Goal: Information Seeking & Learning: Find specific page/section

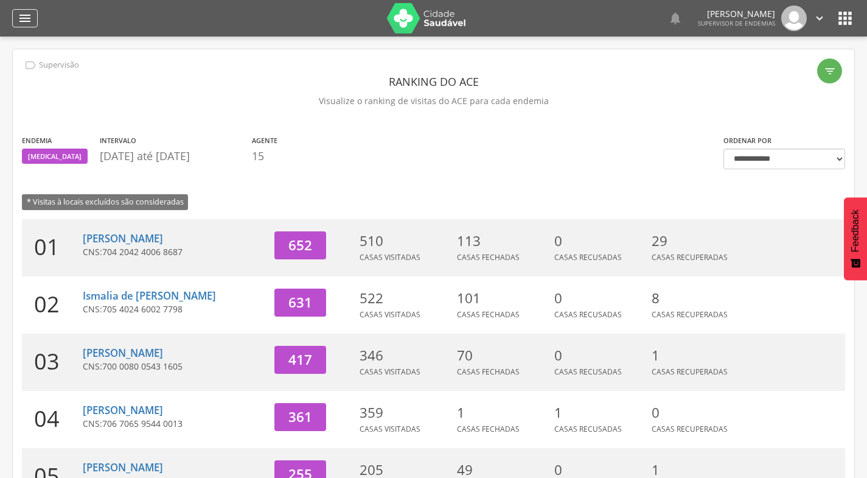
click at [24, 16] on icon "" at bounding box center [25, 18] width 15 height 15
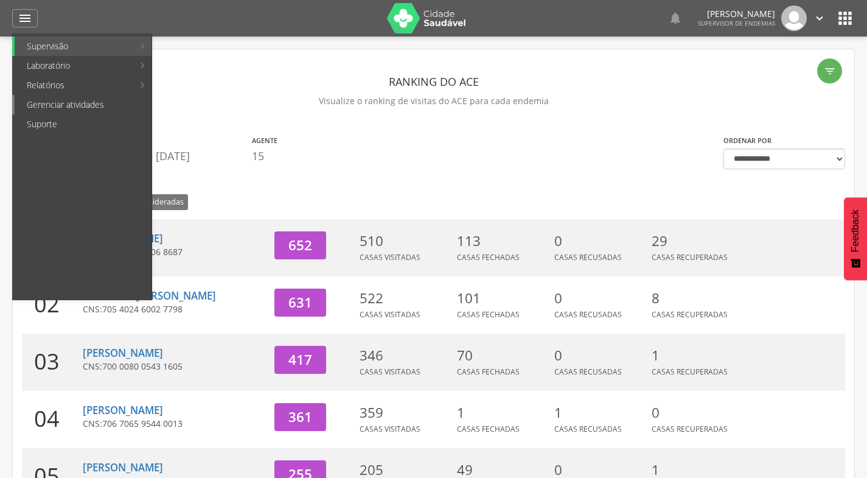
click at [61, 106] on link "Gerenciar atividades" at bounding box center [83, 104] width 137 height 19
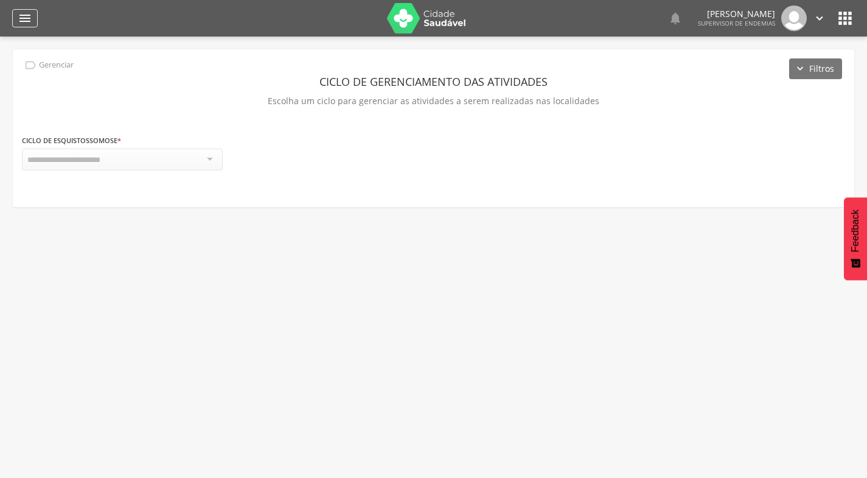
click at [17, 12] on div "" at bounding box center [25, 18] width 26 height 18
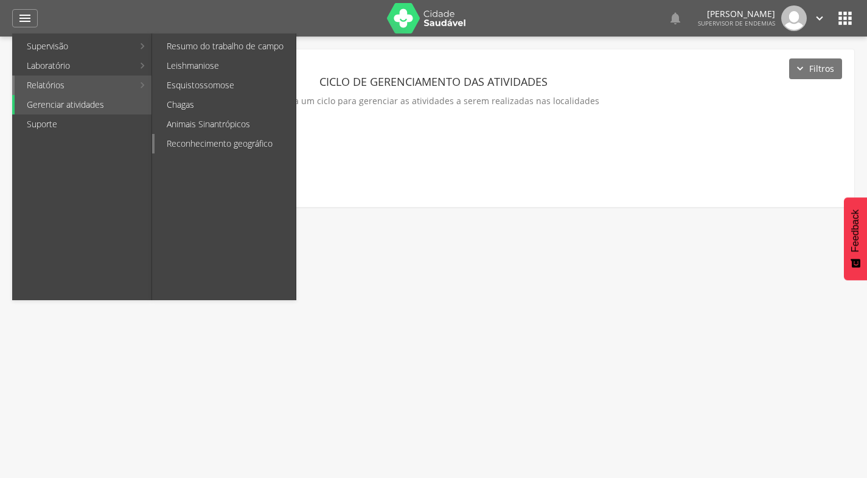
click at [195, 150] on link "Reconhecimento geográfico" at bounding box center [225, 143] width 141 height 19
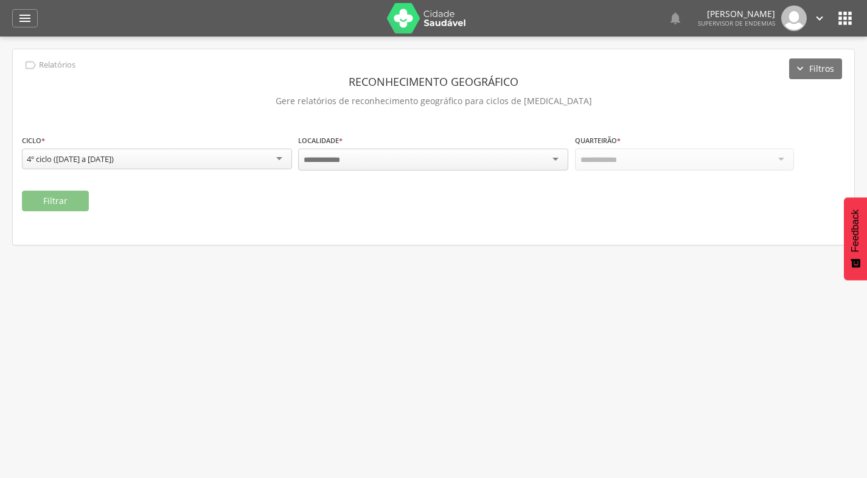
click at [351, 163] on div at bounding box center [433, 159] width 270 height 22
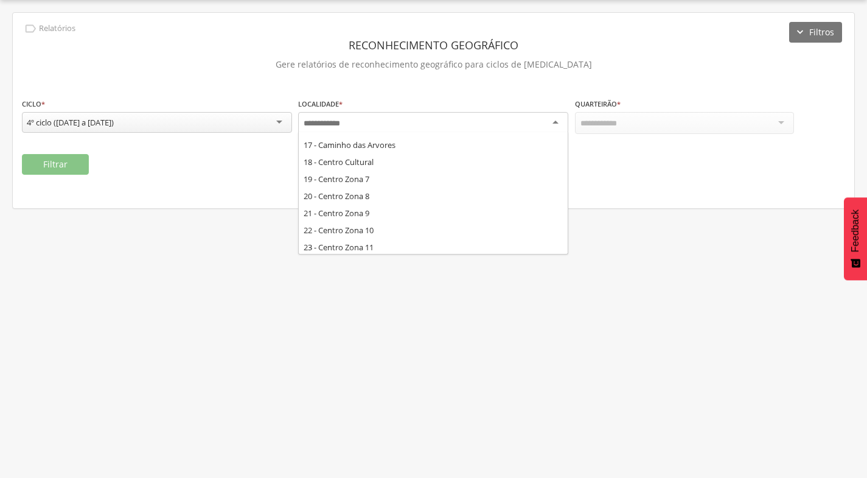
scroll to position [268, 0]
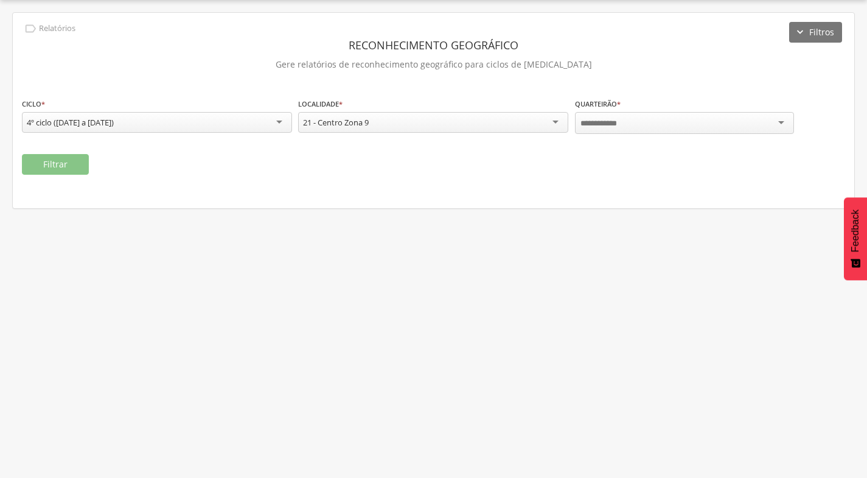
click at [701, 119] on div at bounding box center [684, 123] width 219 height 22
click at [77, 159] on button "Filtrar" at bounding box center [55, 164] width 67 height 21
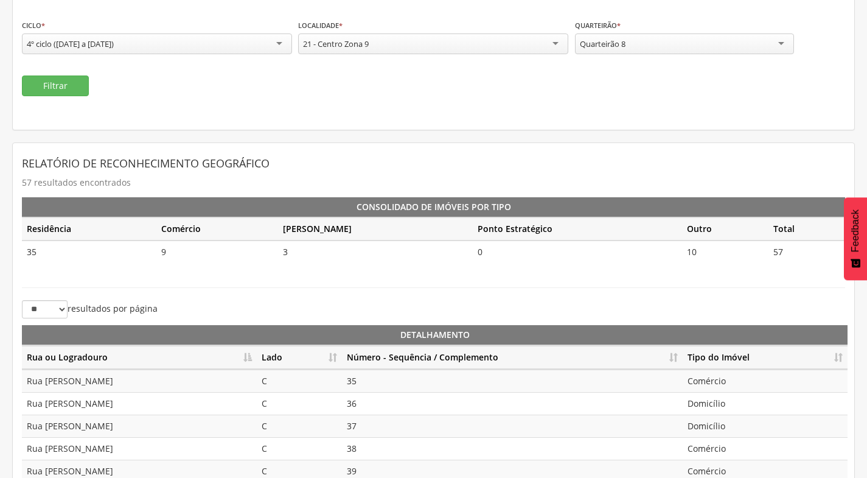
scroll to position [219, 0]
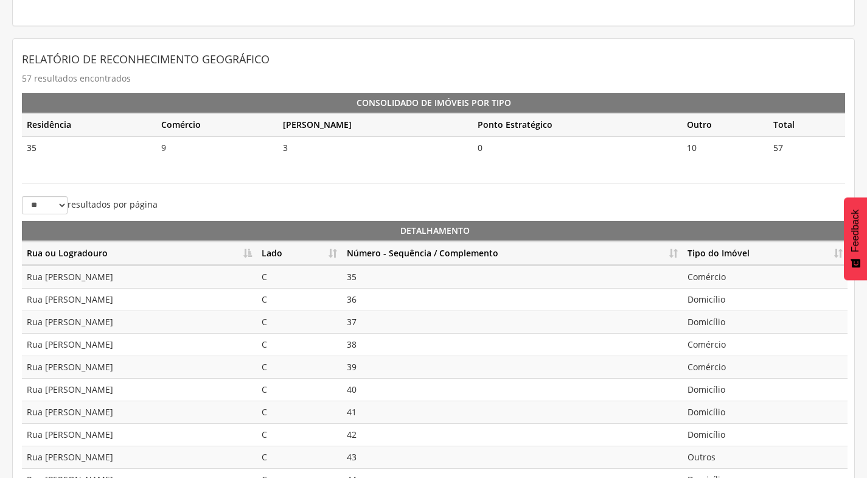
click at [332, 251] on th "Lado" at bounding box center [299, 254] width 85 height 24
click at [674, 251] on th "Número - Sequência / Complemento" at bounding box center [512, 254] width 341 height 24
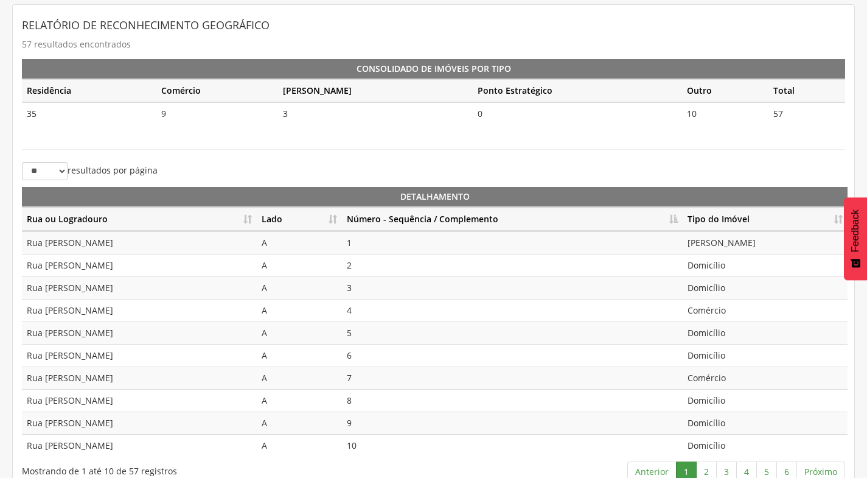
scroll to position [271, 0]
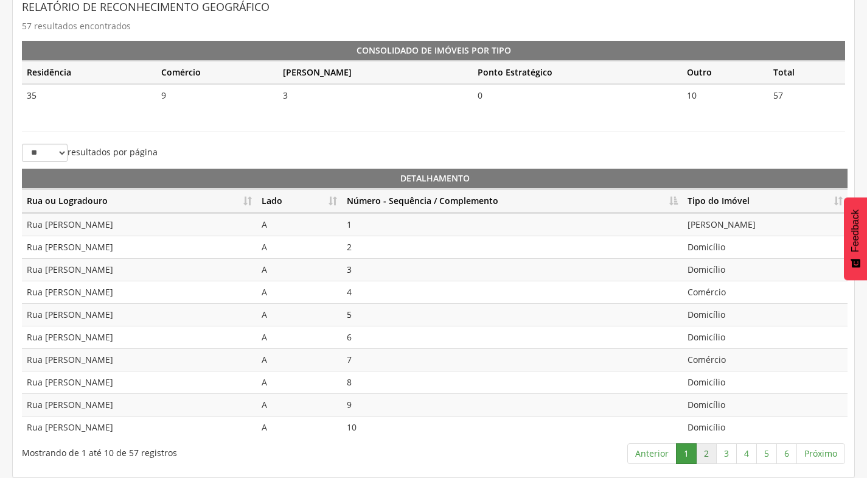
click at [709, 452] on link "2" at bounding box center [706, 453] width 21 height 21
click at [733, 452] on link "3" at bounding box center [726, 453] width 21 height 21
click at [744, 454] on link "4" at bounding box center [746, 453] width 21 height 21
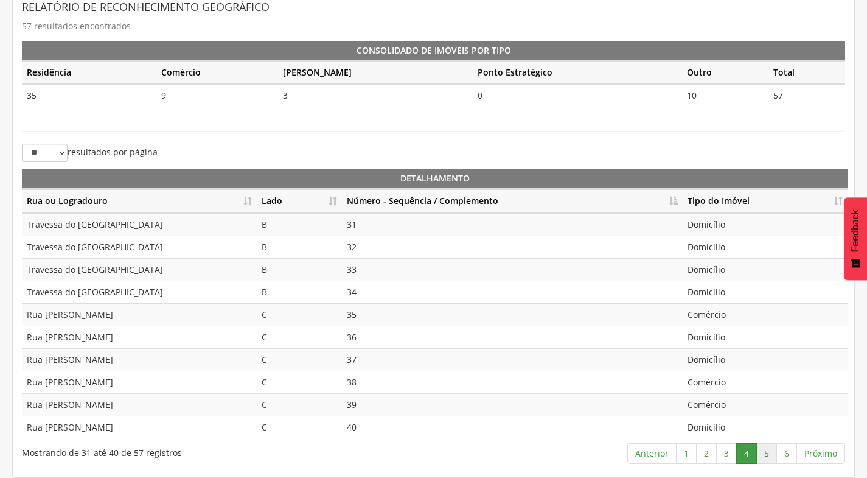
click at [763, 453] on link "5" at bounding box center [766, 453] width 21 height 21
click at [790, 450] on link "6" at bounding box center [787, 453] width 21 height 21
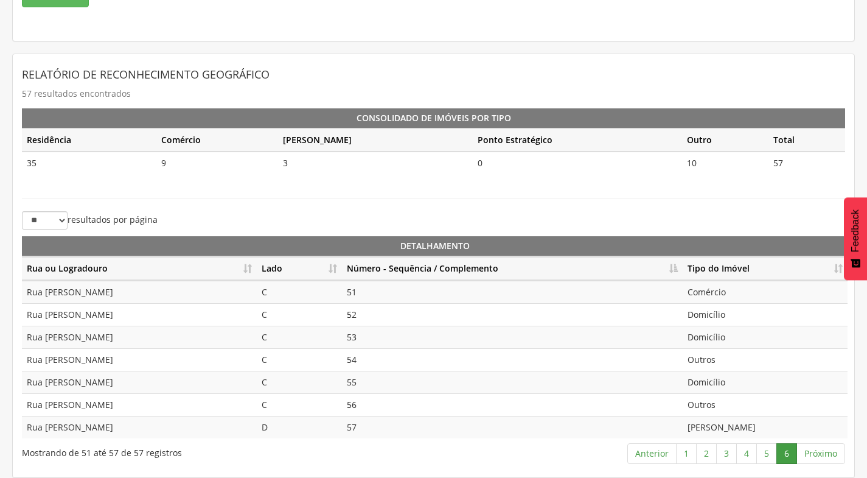
scroll to position [21, 0]
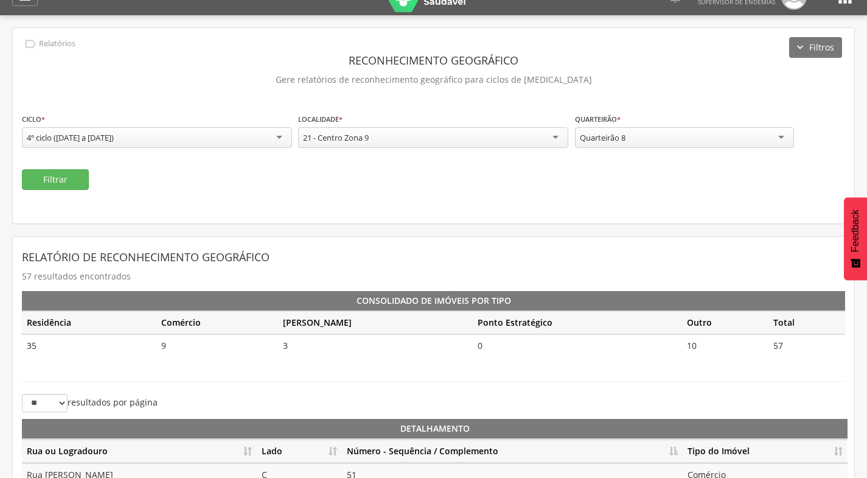
click at [677, 134] on div "Quarteirão 8" at bounding box center [684, 137] width 219 height 21
click at [66, 177] on button "Filtrar" at bounding box center [55, 179] width 67 height 21
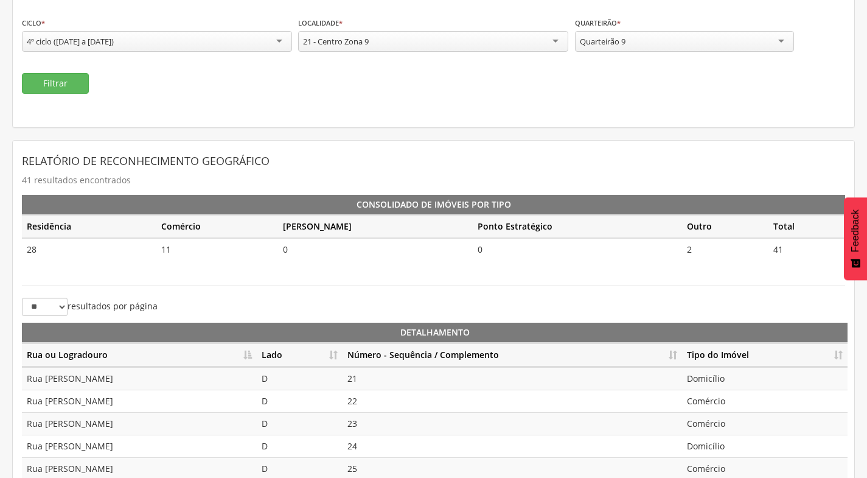
scroll to position [271, 0]
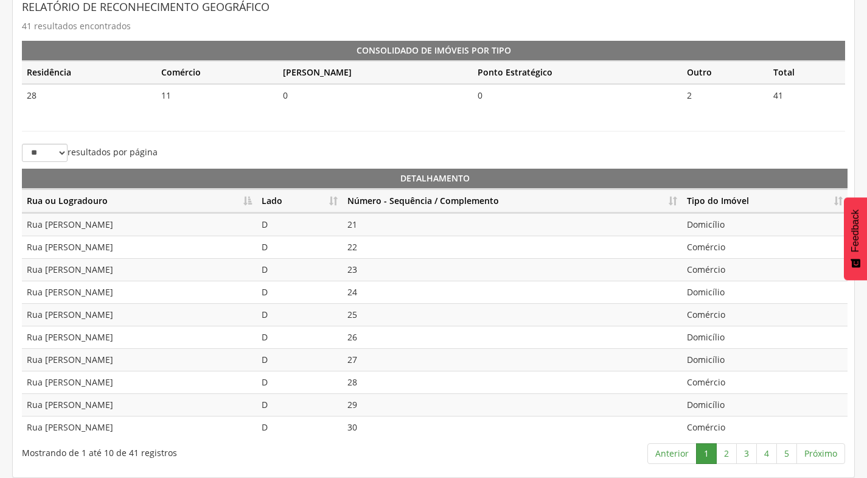
click at [334, 201] on th "Lado" at bounding box center [300, 201] width 86 height 24
click at [677, 198] on th "Número - Sequência / Complemento" at bounding box center [513, 201] width 340 height 24
click at [730, 454] on link "2" at bounding box center [726, 453] width 21 height 21
click at [748, 453] on link "3" at bounding box center [746, 453] width 21 height 21
click at [708, 229] on td "Domicílio" at bounding box center [765, 224] width 166 height 23
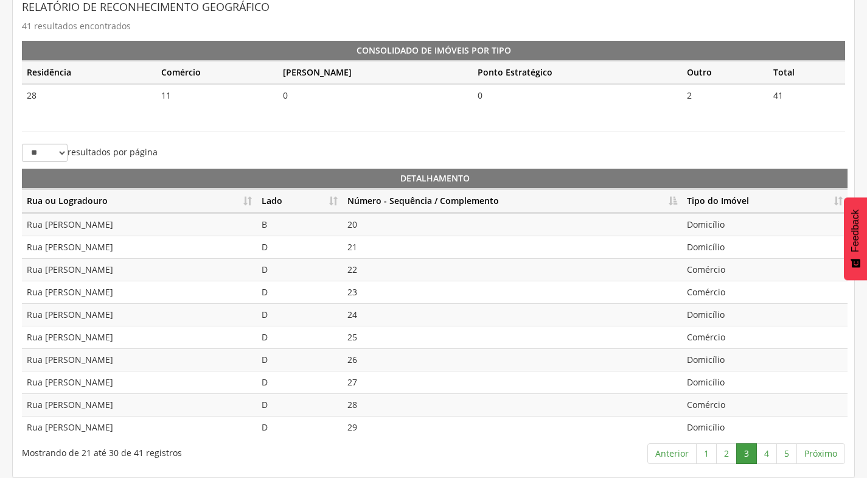
click at [714, 253] on td "Domicílio" at bounding box center [765, 247] width 166 height 23
click at [714, 264] on td "Comércio" at bounding box center [765, 269] width 166 height 23
click at [704, 293] on td "Comércio" at bounding box center [765, 292] width 166 height 23
click at [705, 307] on td "Domicílio" at bounding box center [765, 314] width 166 height 23
click at [709, 329] on td "Comércio" at bounding box center [765, 337] width 166 height 23
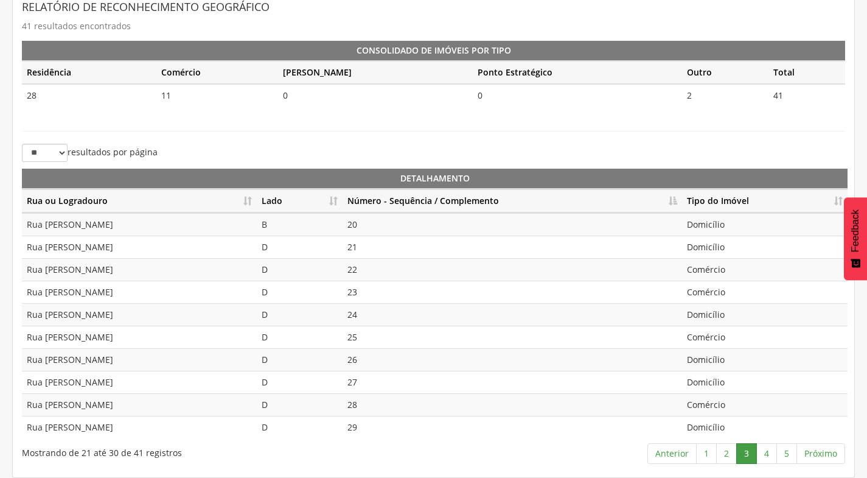
click at [748, 340] on td "Comércio" at bounding box center [765, 337] width 166 height 23
drag, startPoint x: 742, startPoint y: 363, endPoint x: 742, endPoint y: 371, distance: 7.9
click at [742, 371] on tbody "Rua [PERSON_NAME] [GEOGRAPHIC_DATA] [GEOGRAPHIC_DATA][PERSON_NAME] [GEOGRAPHIC_…" at bounding box center [435, 325] width 826 height 225
drag, startPoint x: 742, startPoint y: 371, endPoint x: 739, endPoint y: 386, distance: 16.0
click at [739, 380] on td "Domicílio" at bounding box center [765, 382] width 166 height 23
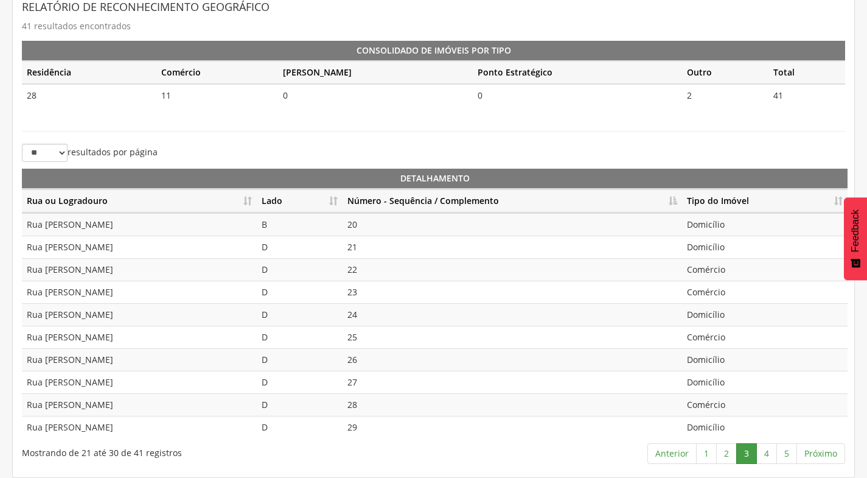
click at [736, 411] on td "Comércio" at bounding box center [765, 404] width 166 height 23
click at [766, 452] on link "4" at bounding box center [766, 453] width 21 height 21
click at [785, 457] on link "5" at bounding box center [787, 453] width 21 height 21
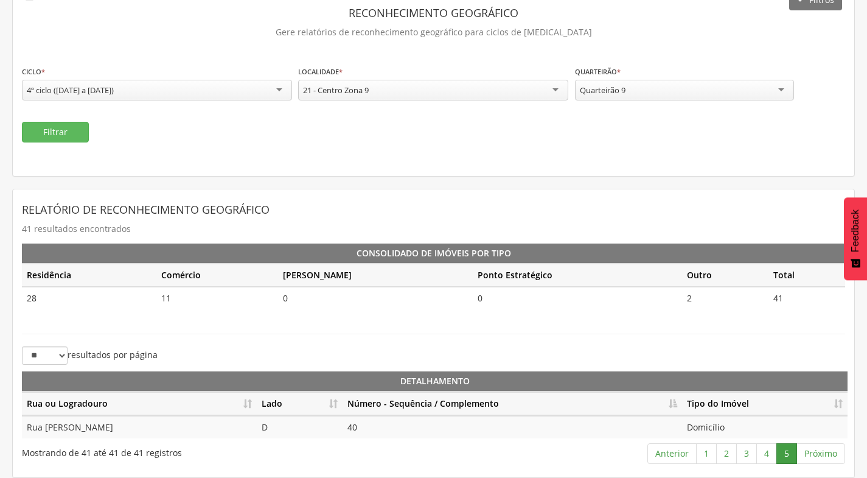
scroll to position [69, 0]
click at [665, 91] on div "Quarteirão 9" at bounding box center [684, 90] width 219 height 21
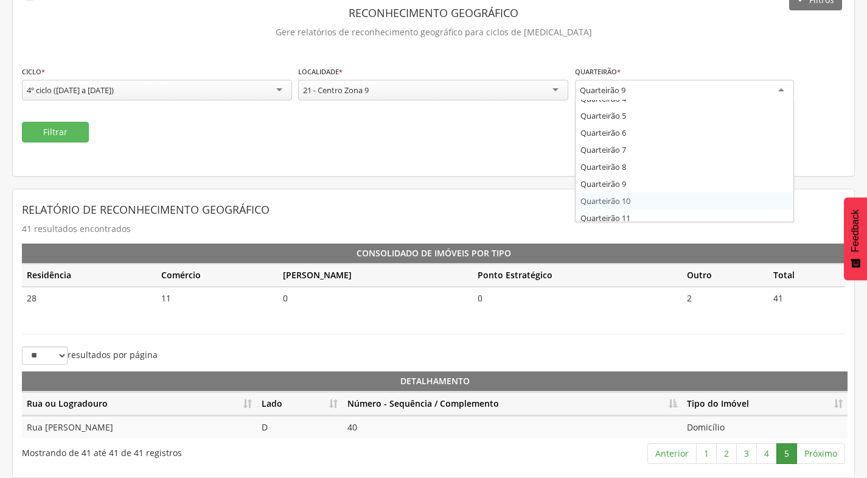
scroll to position [0, 0]
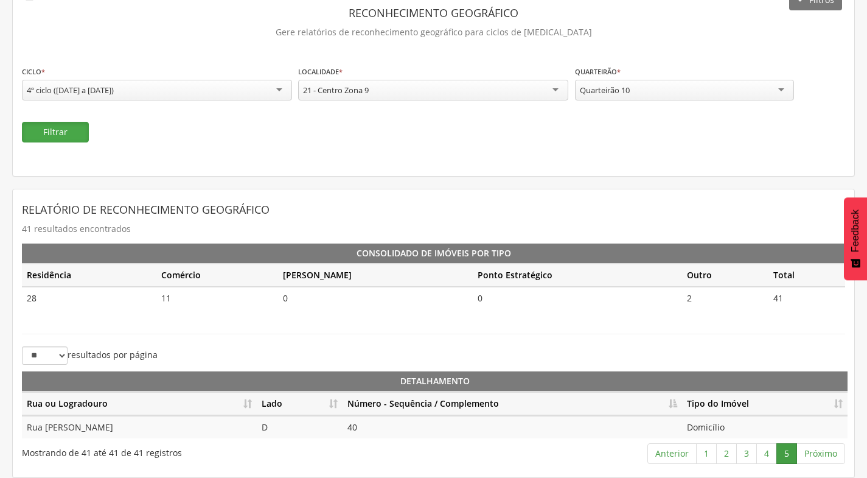
click at [81, 132] on button "Filtrar" at bounding box center [55, 132] width 67 height 21
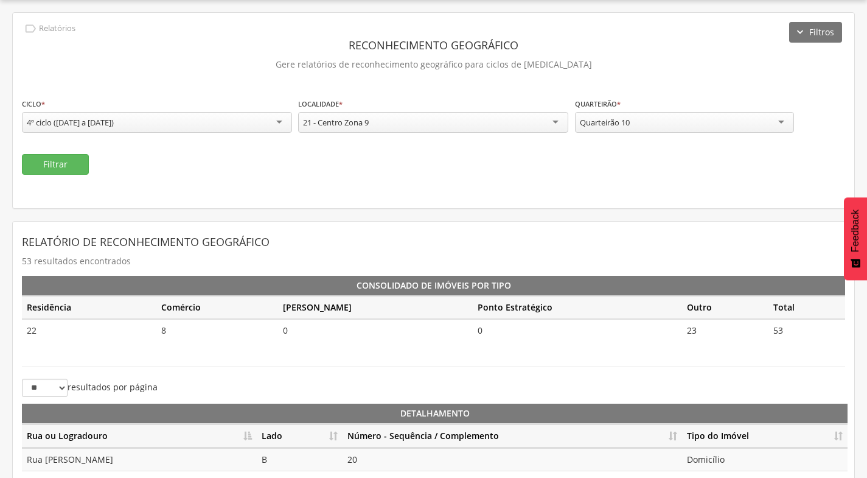
scroll to position [69, 0]
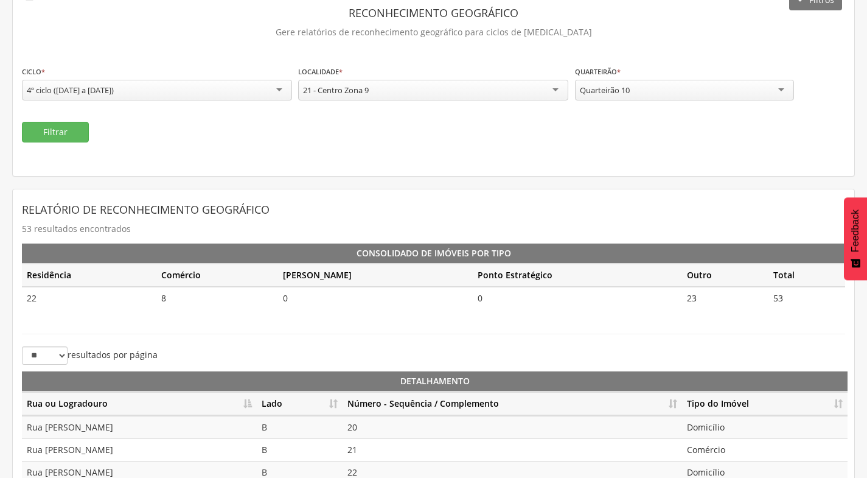
click at [336, 403] on th "Lado" at bounding box center [300, 404] width 86 height 24
click at [669, 402] on th "Número - Sequência / Complemento" at bounding box center [513, 404] width 340 height 24
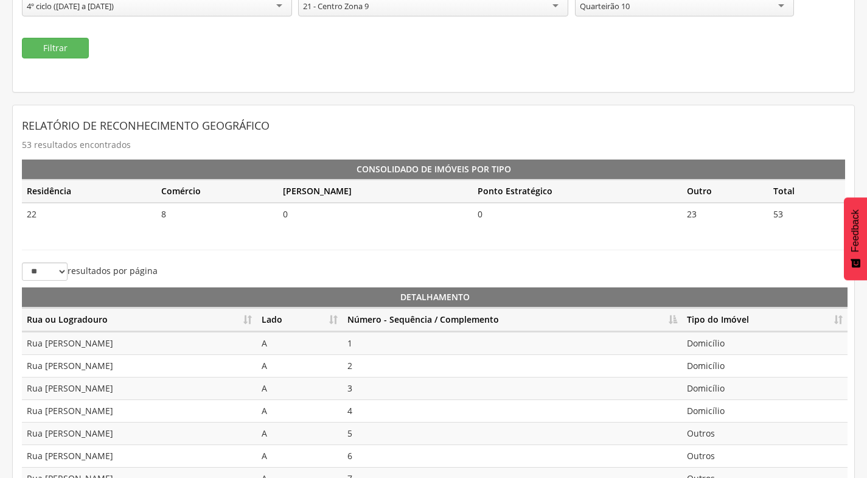
scroll to position [271, 0]
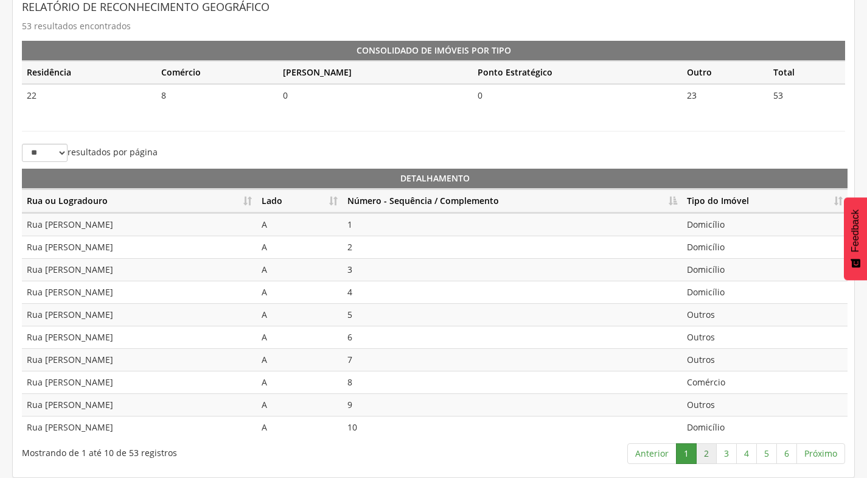
click at [712, 452] on link "2" at bounding box center [706, 453] width 21 height 21
click at [730, 458] on link "3" at bounding box center [726, 453] width 21 height 21
click at [752, 456] on link "4" at bounding box center [746, 453] width 21 height 21
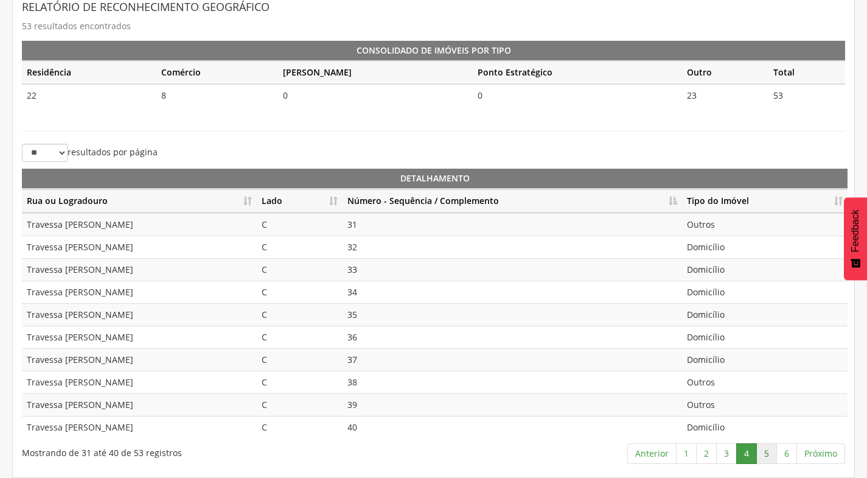
click at [766, 455] on link "5" at bounding box center [766, 453] width 21 height 21
click at [786, 454] on link "6" at bounding box center [787, 453] width 21 height 21
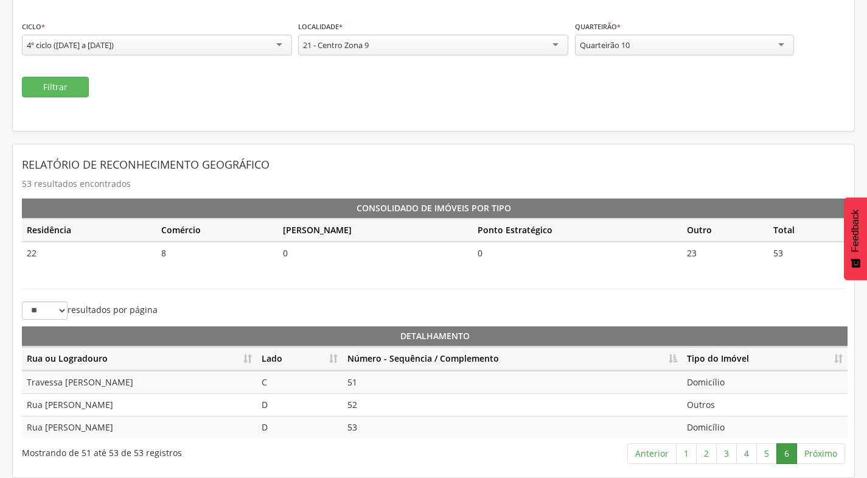
scroll to position [114, 0]
click at [722, 51] on div "Quarteirão 10" at bounding box center [684, 45] width 219 height 21
click at [69, 81] on button "Filtrar" at bounding box center [55, 87] width 67 height 21
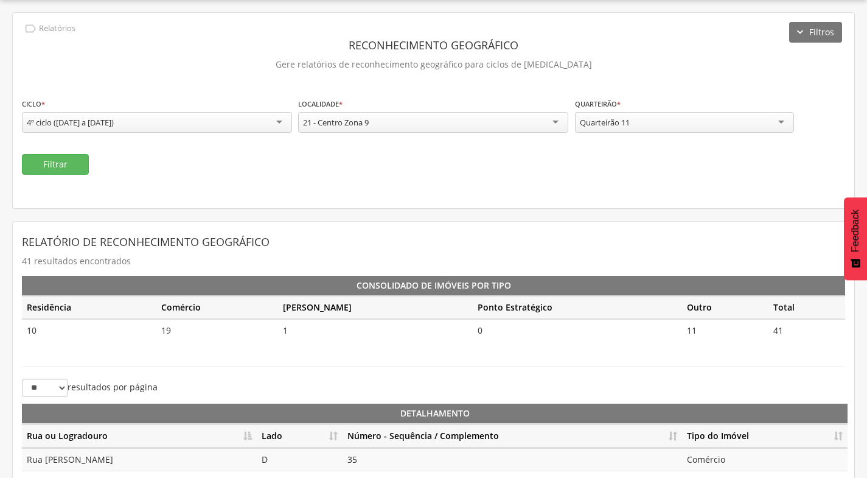
scroll to position [114, 0]
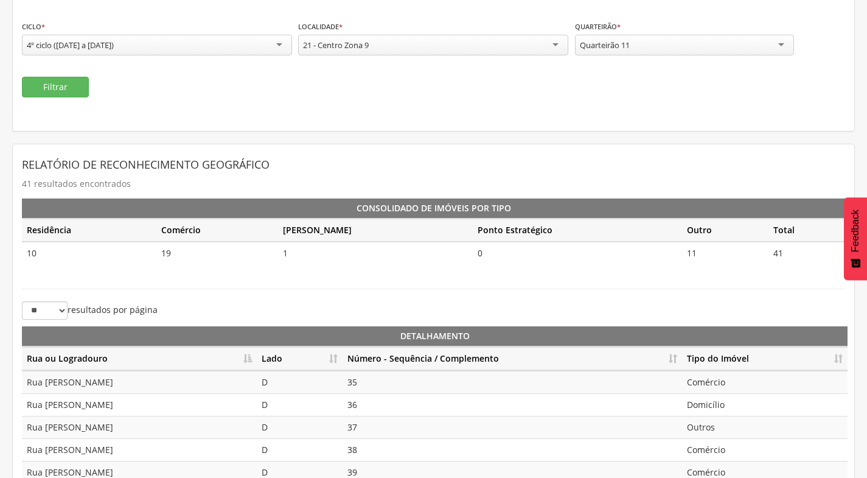
click at [334, 353] on th "Lado" at bounding box center [300, 359] width 86 height 24
click at [676, 358] on th "Número - Sequência / Complemento" at bounding box center [513, 359] width 340 height 24
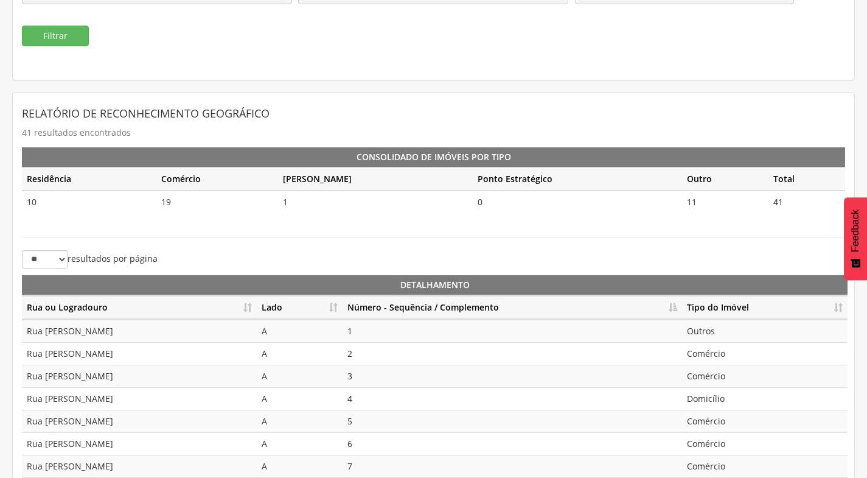
scroll to position [271, 0]
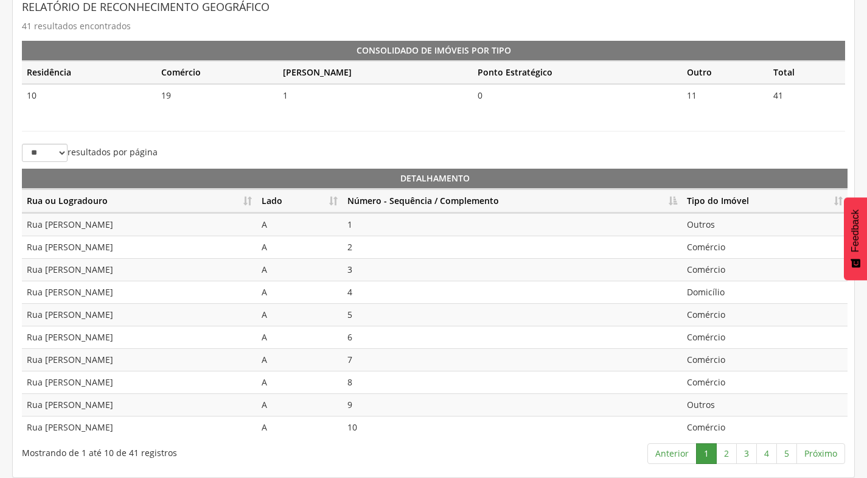
click at [677, 201] on th "Número - Sequência / Complemento" at bounding box center [513, 201] width 340 height 24
click at [338, 200] on th "Lado" at bounding box center [300, 201] width 86 height 24
click at [674, 198] on th "Número - Sequência / Complemento" at bounding box center [513, 201] width 340 height 24
click at [735, 458] on link "2" at bounding box center [726, 453] width 21 height 21
click at [747, 458] on link "3" at bounding box center [746, 453] width 21 height 21
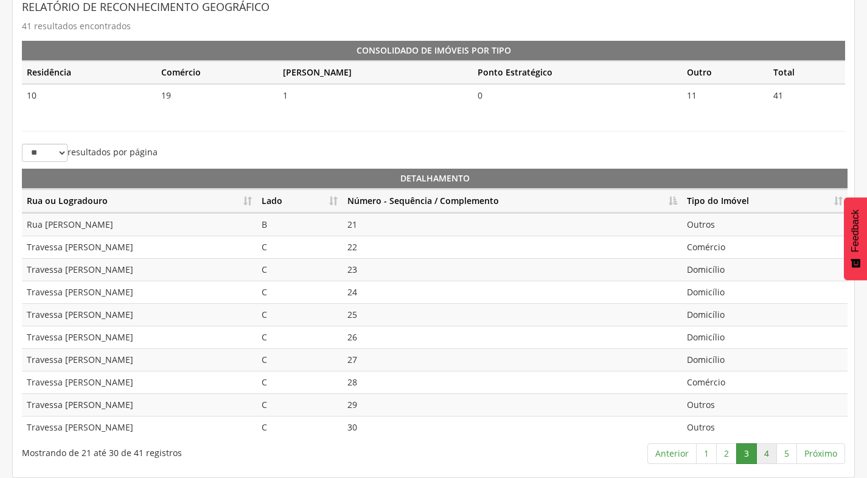
click at [773, 455] on link "4" at bounding box center [766, 453] width 21 height 21
click at [780, 452] on link "5" at bounding box center [787, 453] width 21 height 21
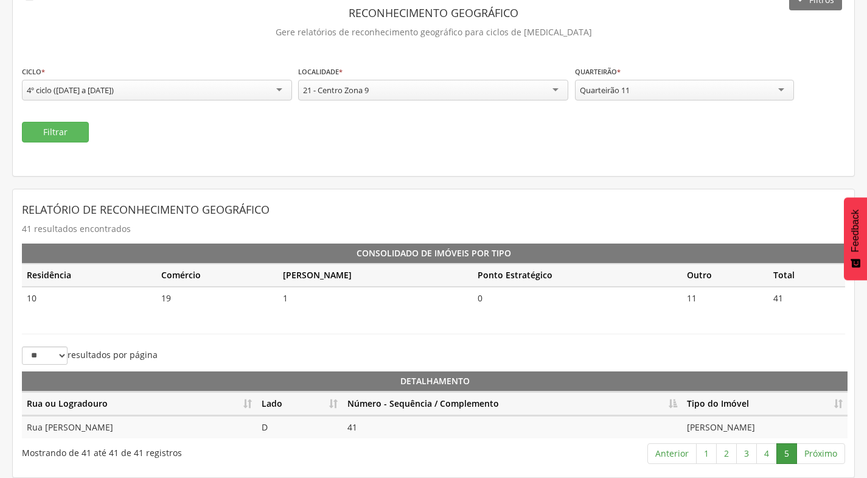
scroll to position [69, 0]
click at [729, 96] on div "Quarteirão 11" at bounding box center [684, 90] width 219 height 21
click at [67, 133] on button "Filtrar" at bounding box center [55, 132] width 67 height 21
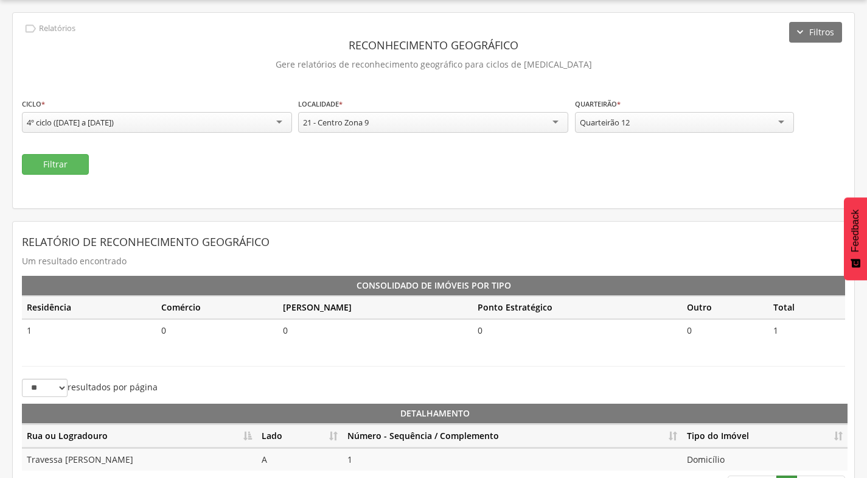
scroll to position [69, 0]
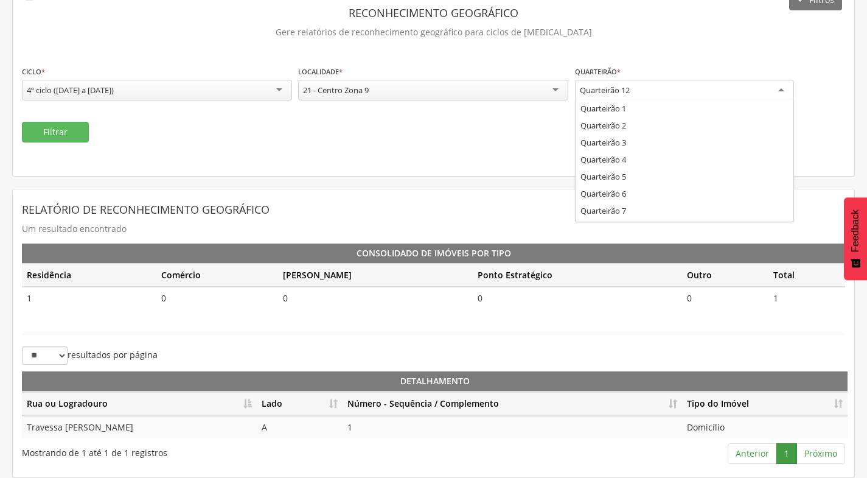
click at [583, 89] on div "Quarteirão 12" at bounding box center [605, 90] width 50 height 11
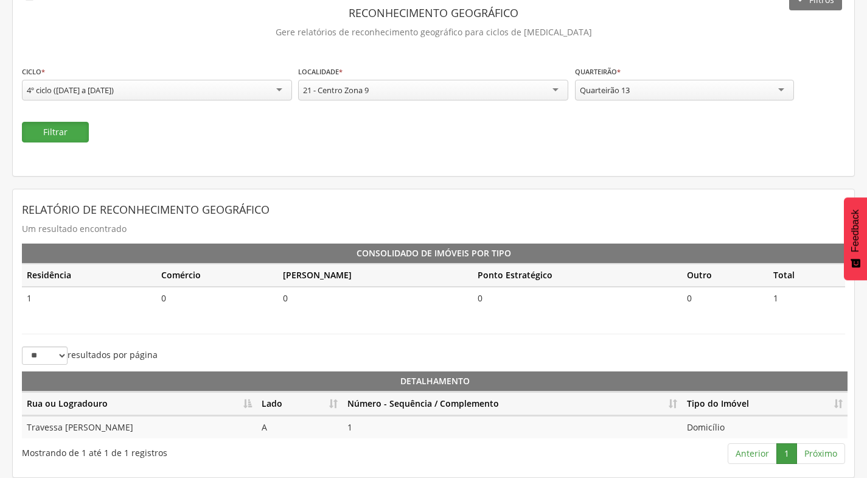
click at [40, 137] on button "Filtrar" at bounding box center [55, 132] width 67 height 21
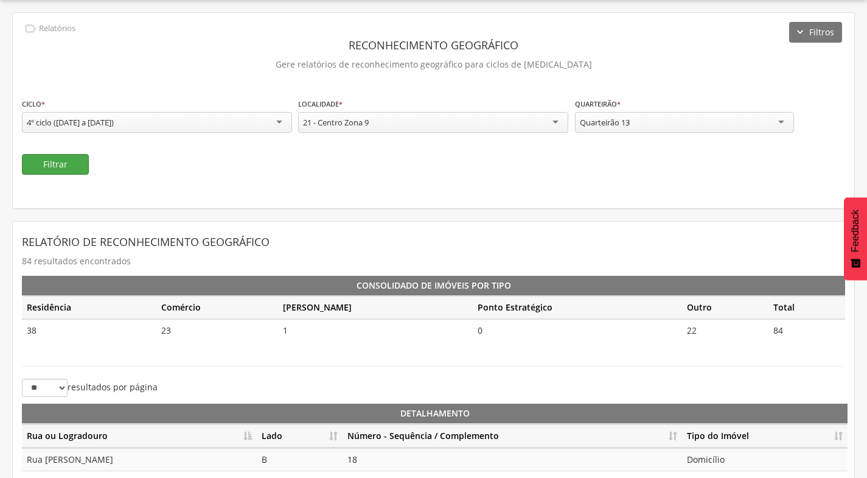
scroll to position [69, 0]
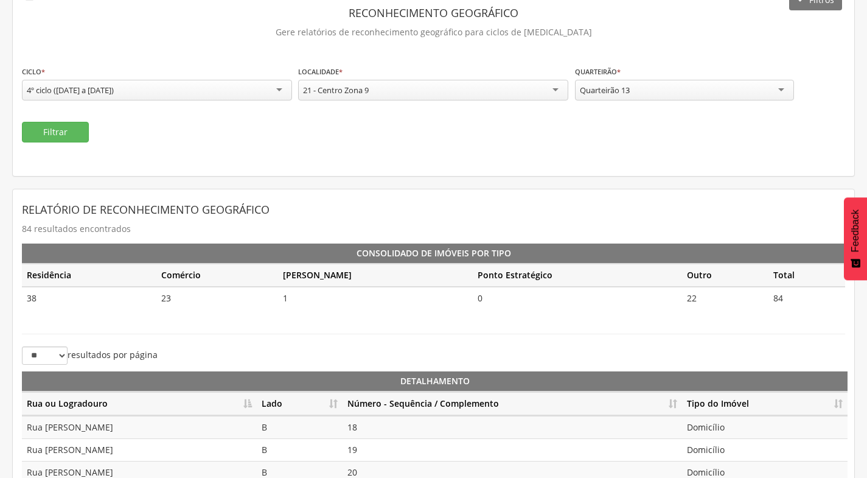
click at [335, 400] on th "Lado" at bounding box center [300, 404] width 86 height 24
click at [669, 401] on th "Número - Sequência / Complemento" at bounding box center [513, 404] width 340 height 24
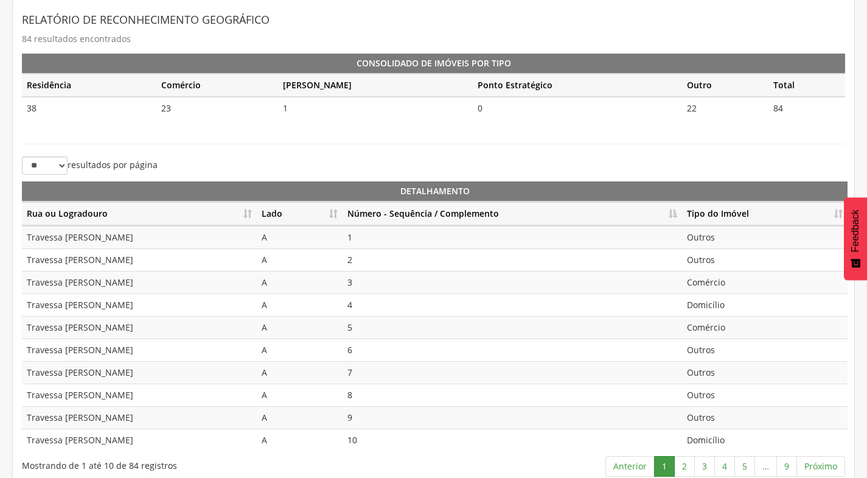
scroll to position [271, 0]
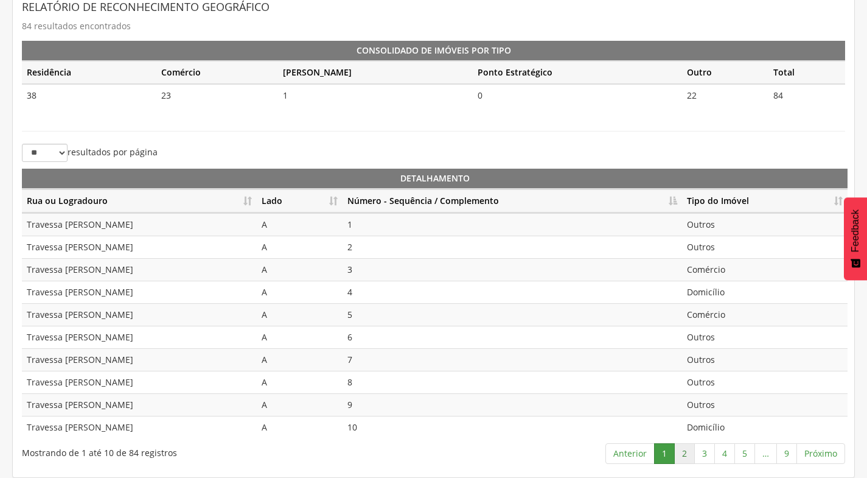
click at [686, 451] on link "2" at bounding box center [684, 453] width 21 height 21
click at [695, 452] on link "3" at bounding box center [704, 453] width 21 height 21
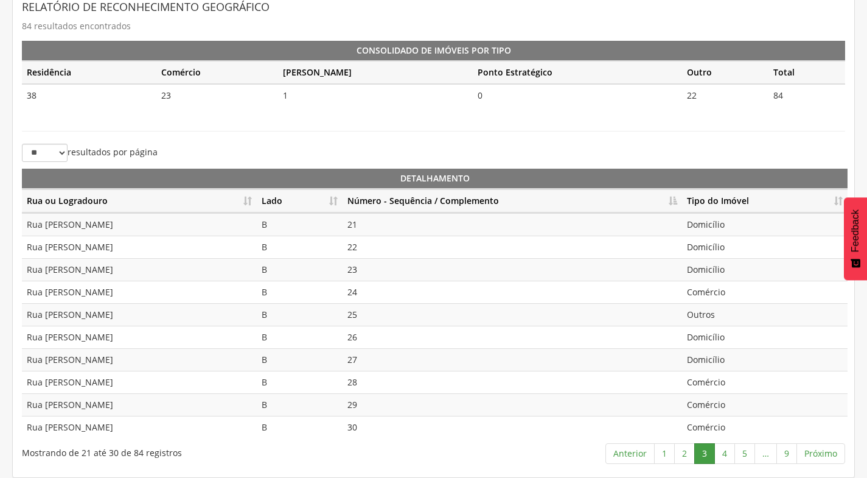
click at [658, 293] on td "24" at bounding box center [513, 292] width 340 height 23
click at [659, 312] on td "25" at bounding box center [513, 314] width 340 height 23
click at [721, 452] on link "4" at bounding box center [724, 453] width 21 height 21
click at [748, 458] on link "5" at bounding box center [745, 453] width 21 height 21
click at [750, 452] on link "6" at bounding box center [745, 453] width 21 height 21
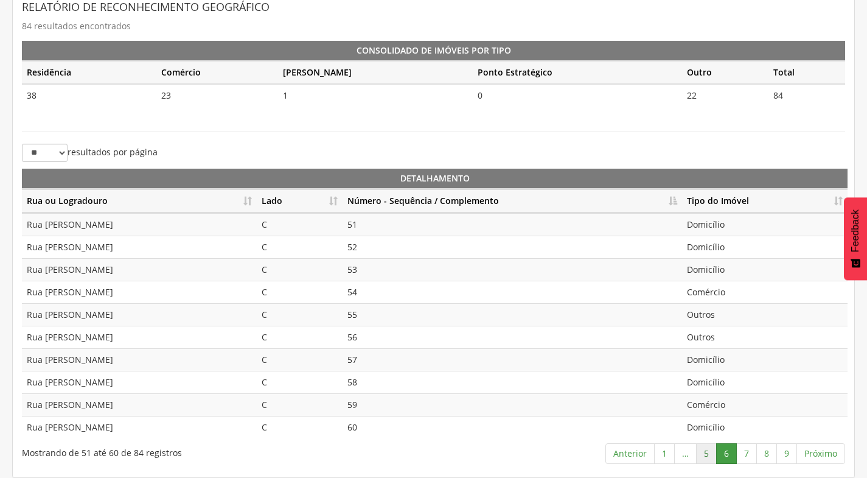
click at [713, 449] on link "5" at bounding box center [706, 453] width 21 height 21
click at [744, 455] on link "6" at bounding box center [745, 453] width 21 height 21
click at [742, 456] on link "7" at bounding box center [746, 453] width 21 height 21
click at [767, 455] on link "8" at bounding box center [766, 453] width 21 height 21
click at [791, 453] on link "9" at bounding box center [787, 453] width 21 height 21
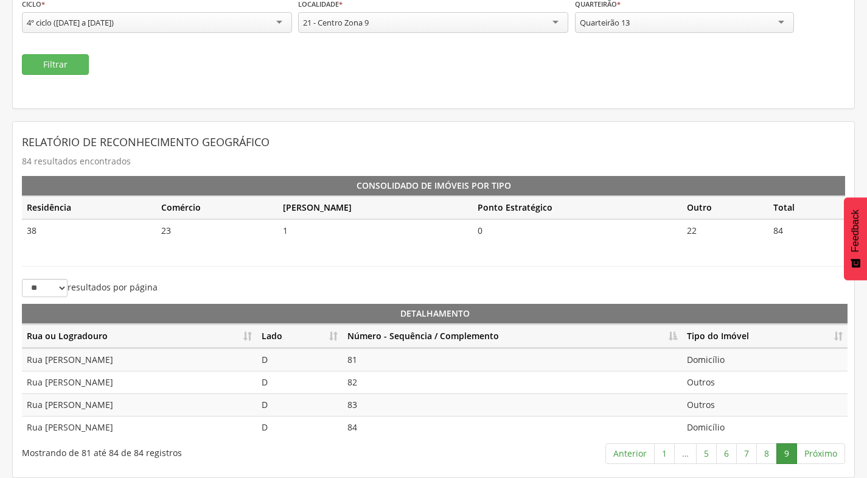
scroll to position [136, 0]
click at [772, 456] on link "8" at bounding box center [766, 453] width 21 height 21
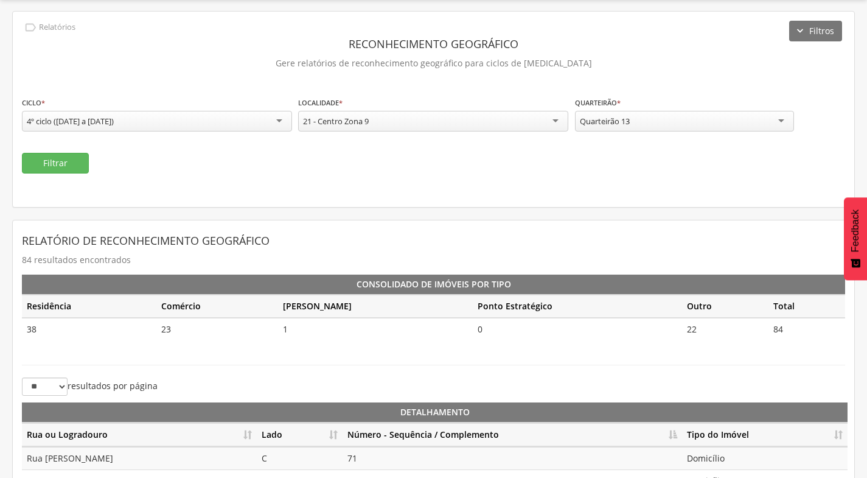
scroll to position [0, 0]
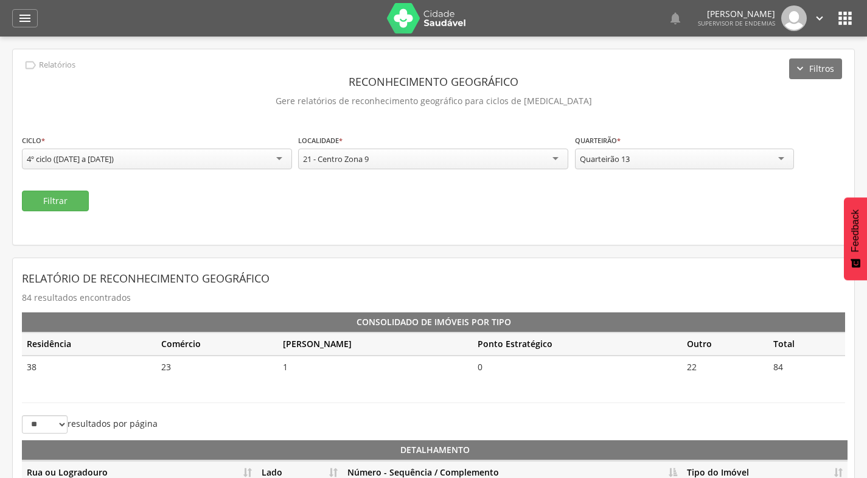
click at [709, 160] on div "Quarteirão 13" at bounding box center [684, 158] width 219 height 21
click at [83, 195] on button "Filtrar" at bounding box center [55, 200] width 67 height 21
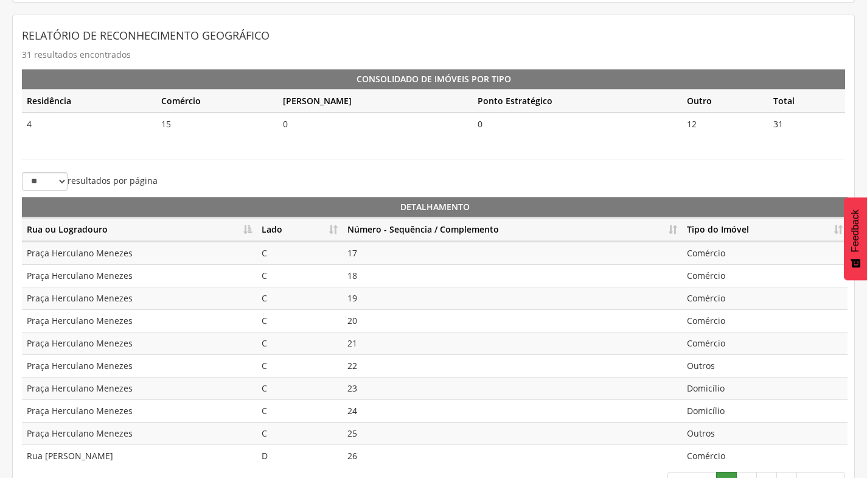
scroll to position [271, 0]
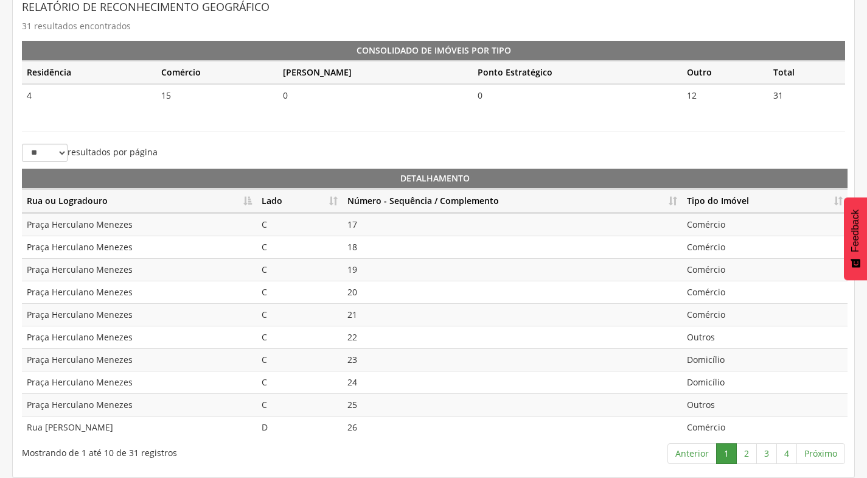
click at [328, 204] on th "Lado" at bounding box center [300, 201] width 86 height 24
click at [675, 200] on th "Número - Sequência / Complemento" at bounding box center [513, 201] width 340 height 24
click at [749, 449] on link "2" at bounding box center [746, 453] width 21 height 21
click at [772, 451] on link "3" at bounding box center [766, 453] width 21 height 21
click at [791, 455] on link "4" at bounding box center [787, 453] width 21 height 21
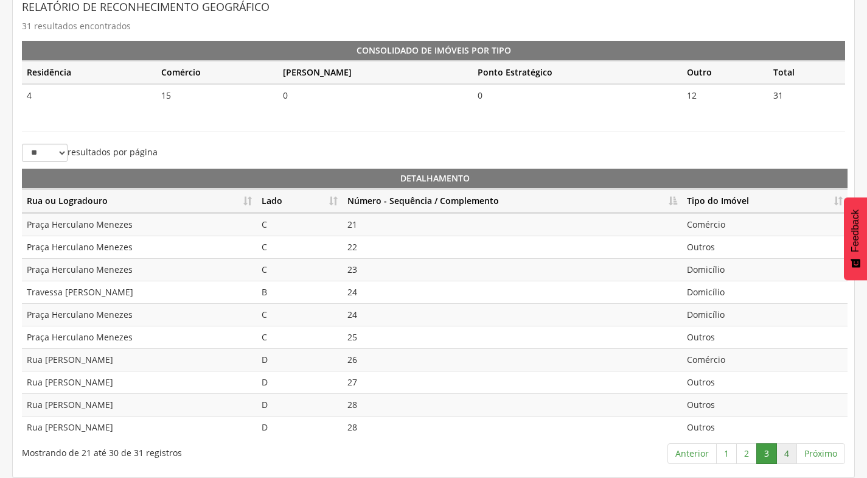
scroll to position [69, 0]
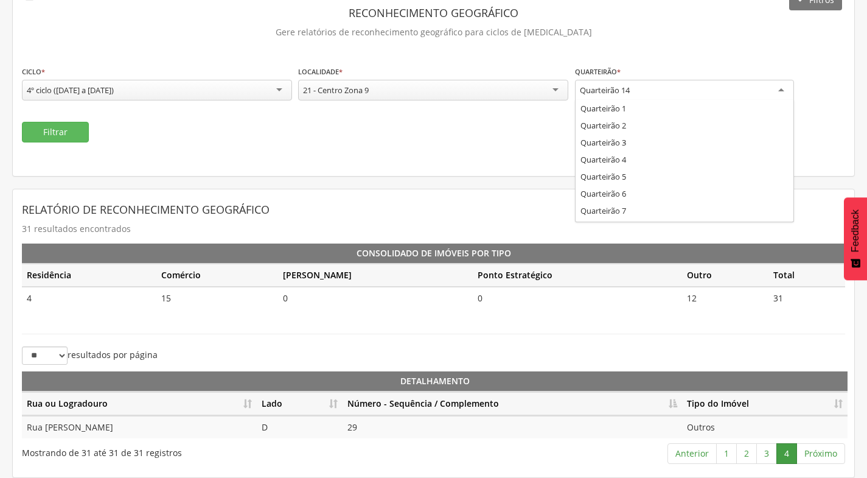
click at [646, 82] on div "Quarteirão 14" at bounding box center [684, 91] width 219 height 22
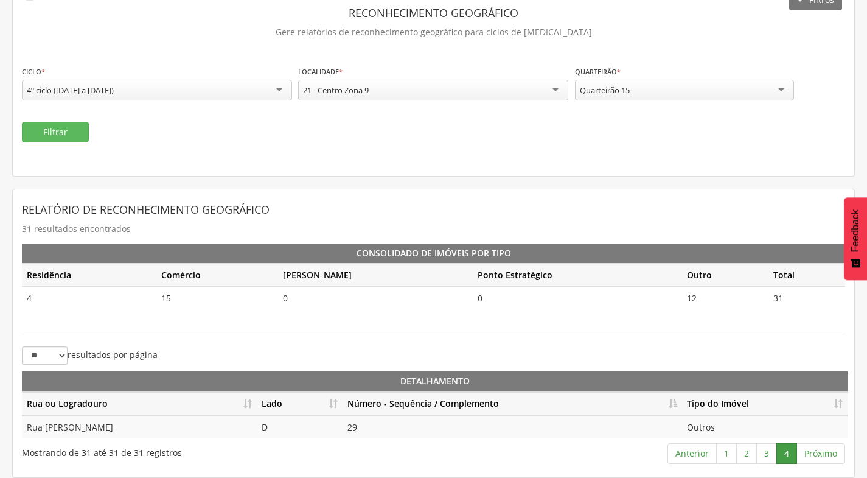
scroll to position [0, 0]
click at [46, 125] on button "Filtrar" at bounding box center [55, 132] width 67 height 21
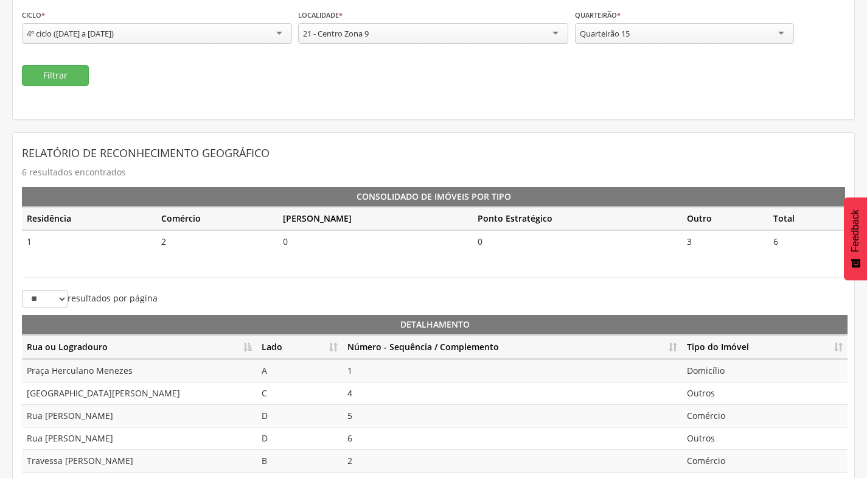
scroll to position [181, 0]
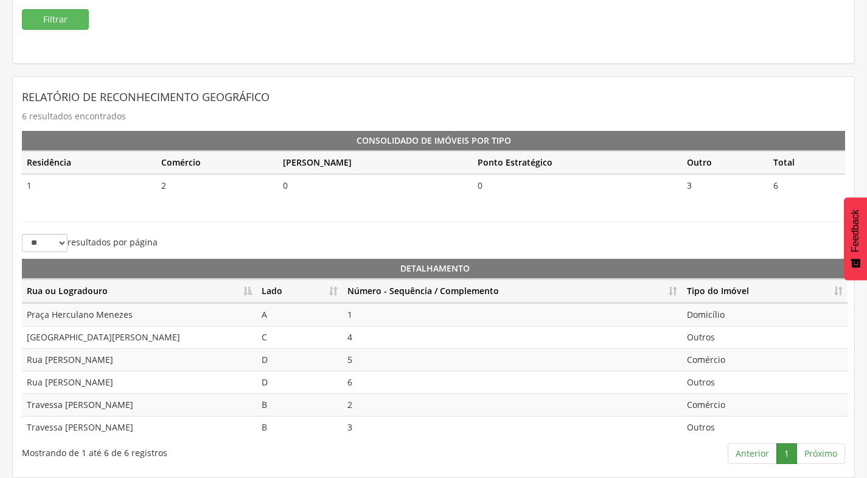
drag, startPoint x: 334, startPoint y: 288, endPoint x: 341, endPoint y: 285, distance: 7.7
click at [334, 287] on th "Lado" at bounding box center [300, 291] width 86 height 24
click at [668, 285] on th "Número - Sequência / Complemento" at bounding box center [513, 291] width 340 height 24
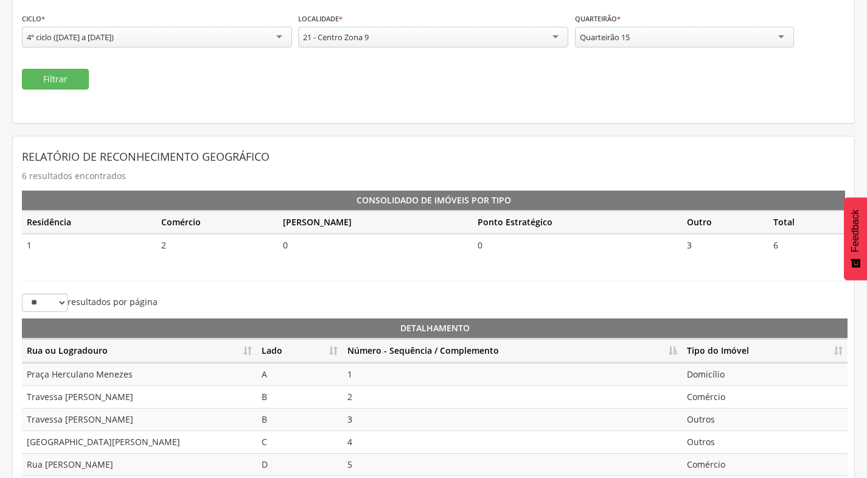
scroll to position [0, 0]
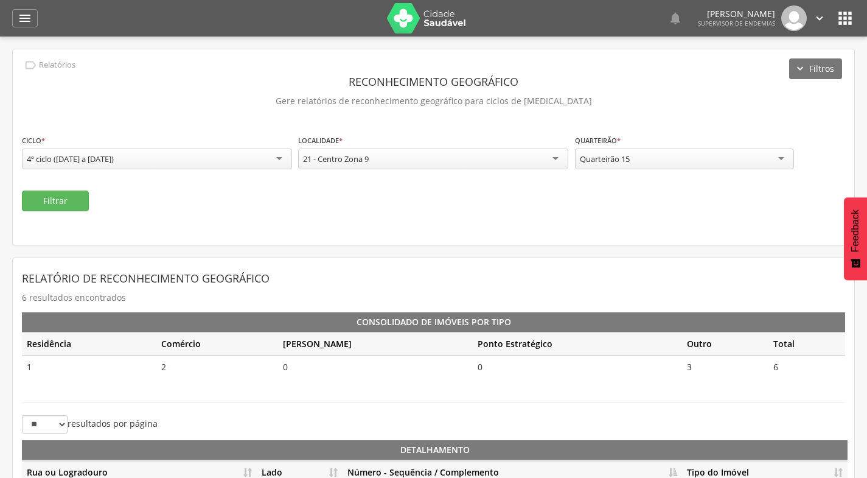
click at [708, 166] on div "Quarteirão 15" at bounding box center [684, 158] width 219 height 21
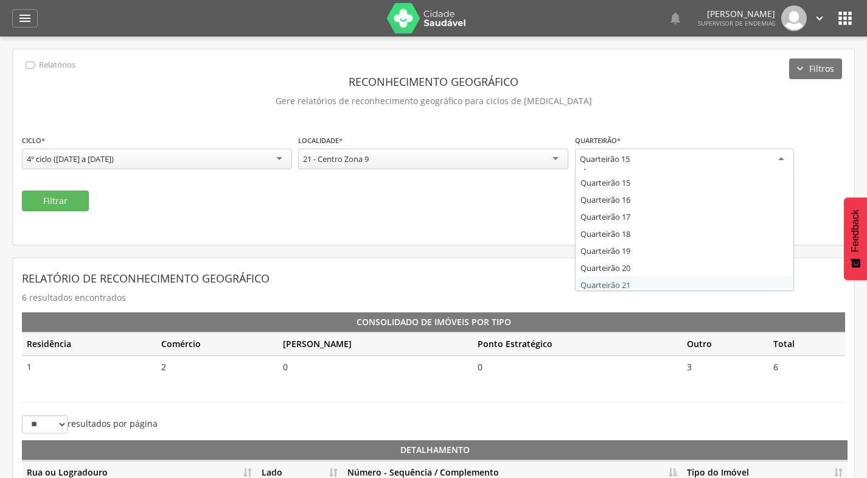
scroll to position [212, 0]
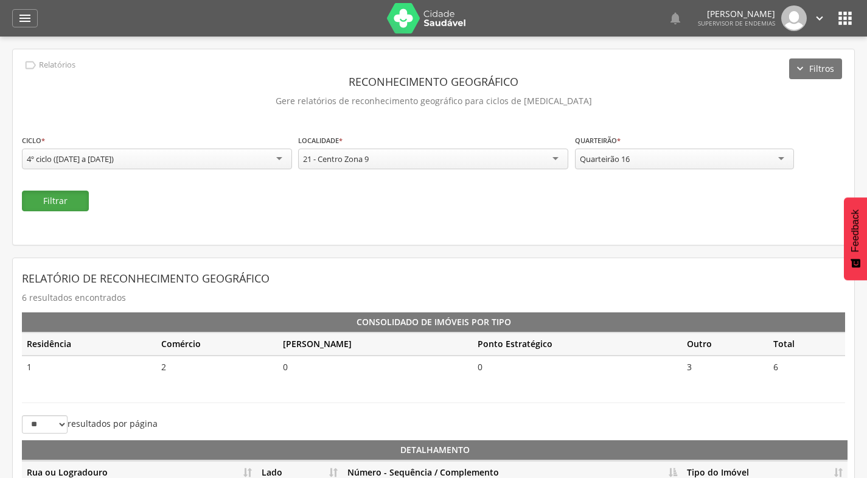
click at [63, 198] on button "Filtrar" at bounding box center [55, 200] width 67 height 21
click at [673, 168] on div "**********" at bounding box center [684, 153] width 219 height 38
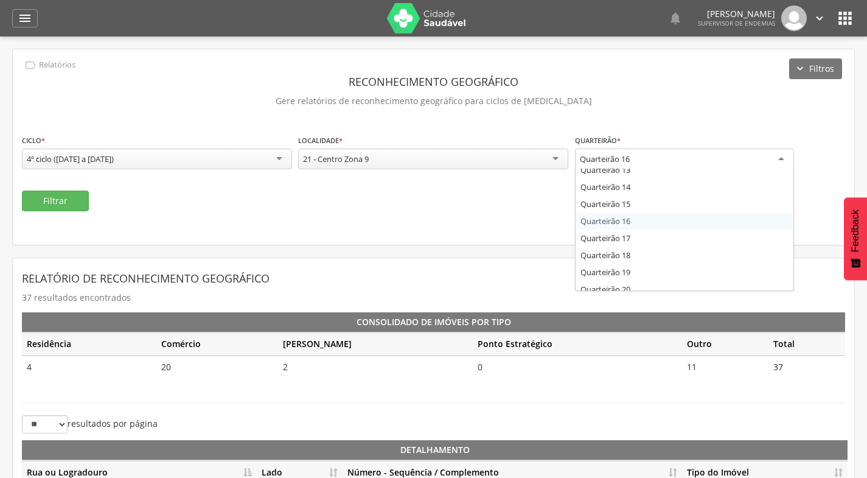
click at [673, 166] on div "Quarteirão 16" at bounding box center [684, 159] width 219 height 22
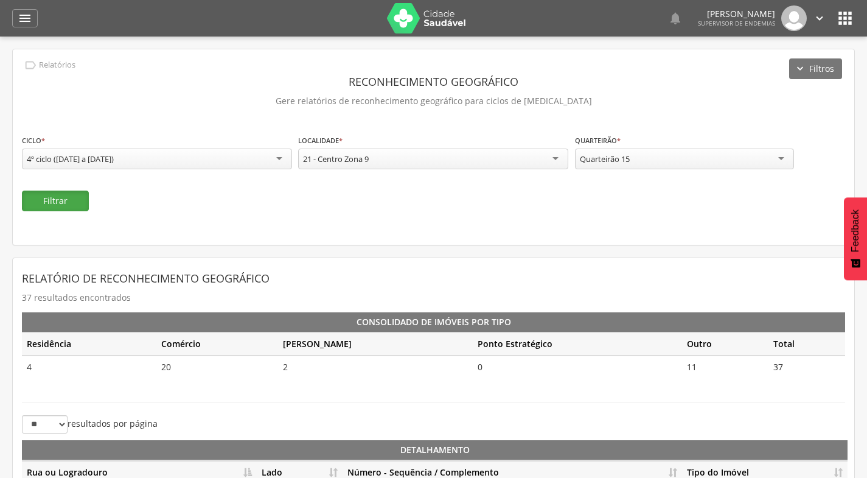
click at [69, 203] on button "Filtrar" at bounding box center [55, 200] width 67 height 21
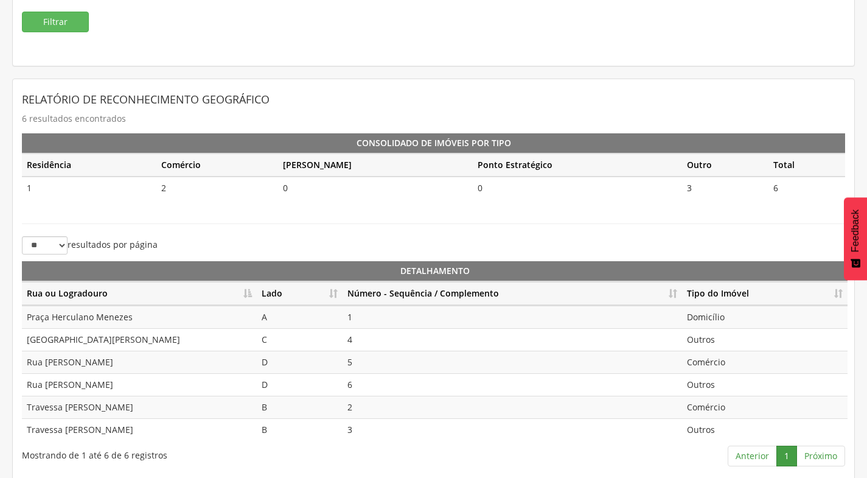
scroll to position [181, 0]
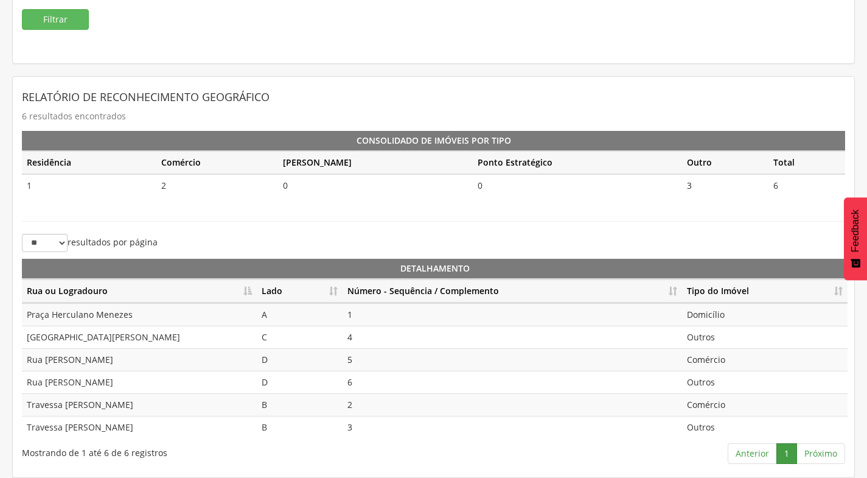
click at [340, 288] on th "Lado" at bounding box center [300, 291] width 86 height 24
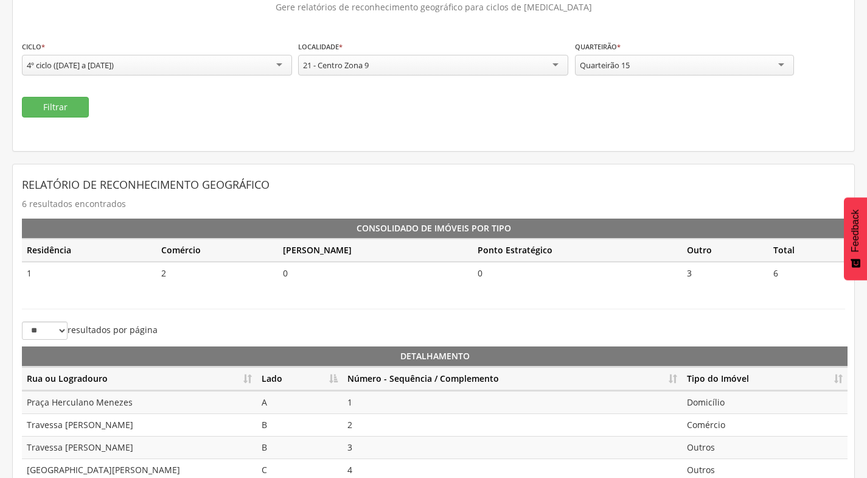
scroll to position [0, 0]
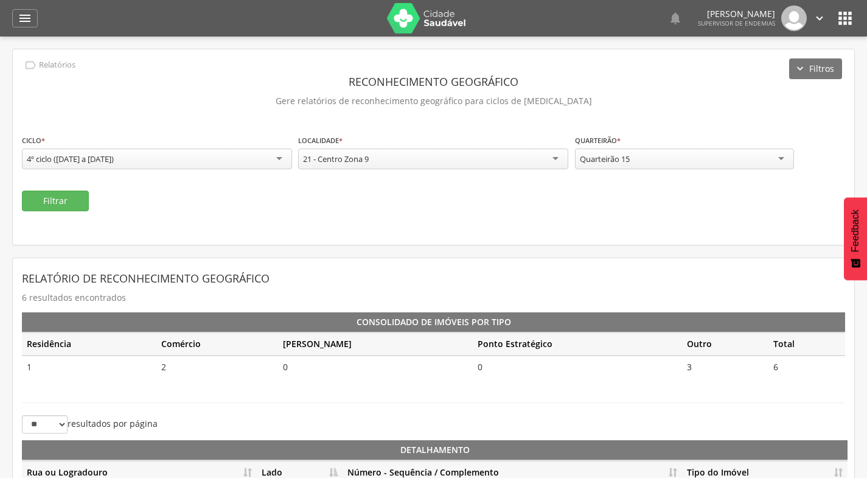
click at [649, 155] on div "Quarteirão 15" at bounding box center [684, 158] width 219 height 21
click at [64, 208] on button "Filtrar" at bounding box center [55, 200] width 67 height 21
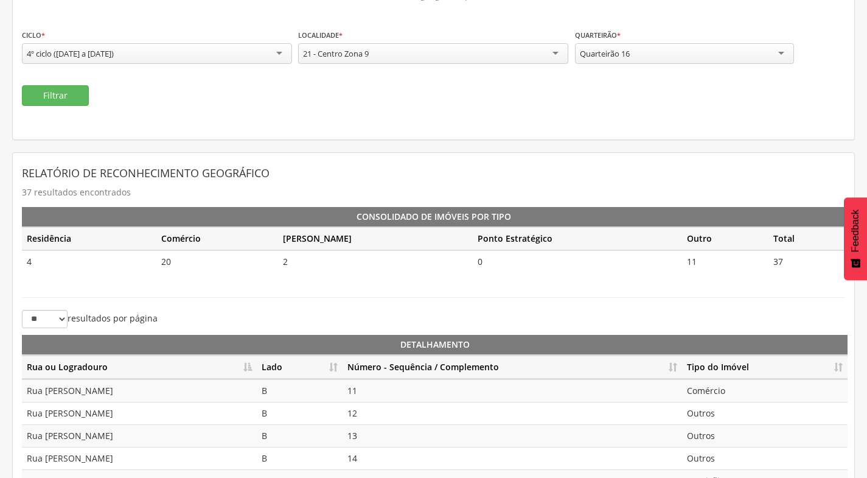
scroll to position [271, 0]
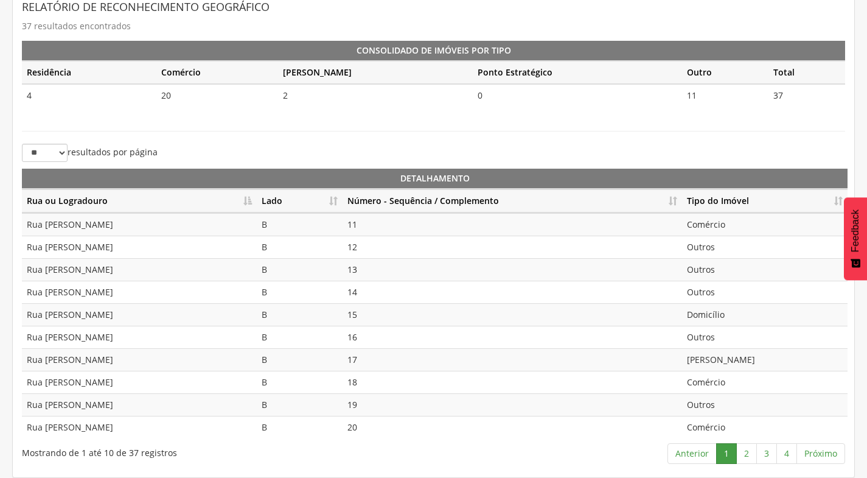
click at [337, 202] on th "Lado" at bounding box center [300, 201] width 86 height 24
click at [672, 200] on th "Número - Sequência / Complemento" at bounding box center [513, 201] width 340 height 24
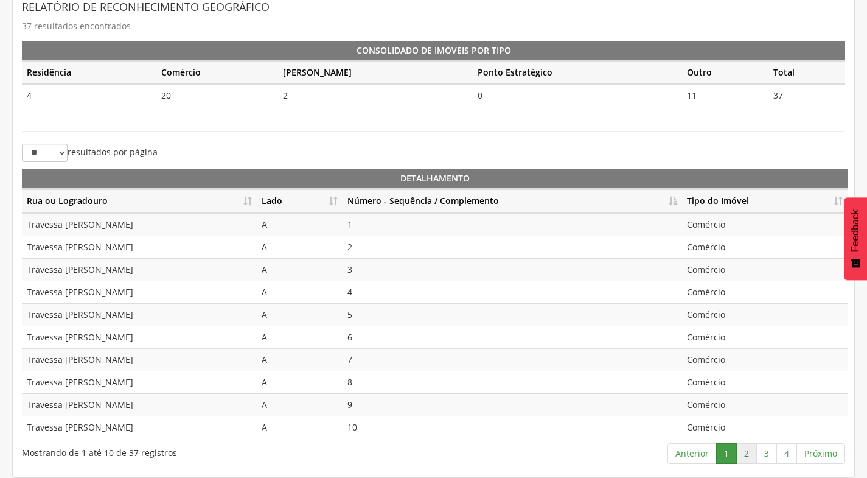
click at [749, 457] on link "2" at bounding box center [746, 453] width 21 height 21
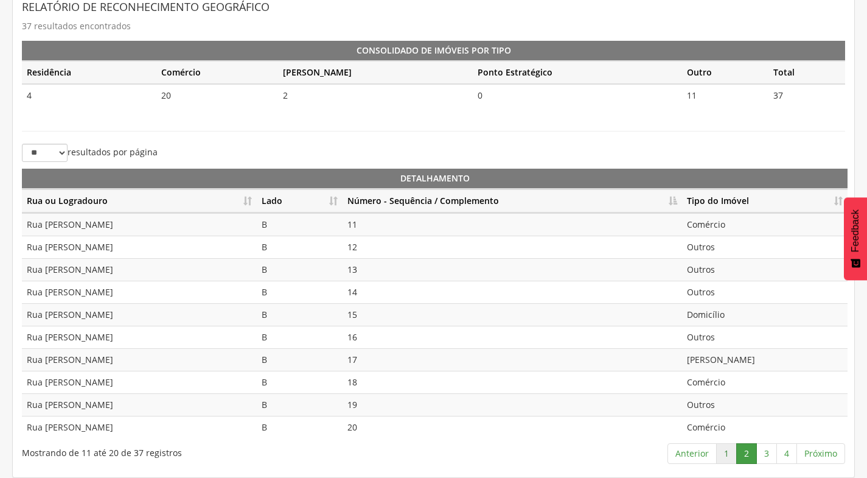
click at [731, 455] on link "1" at bounding box center [726, 453] width 21 height 21
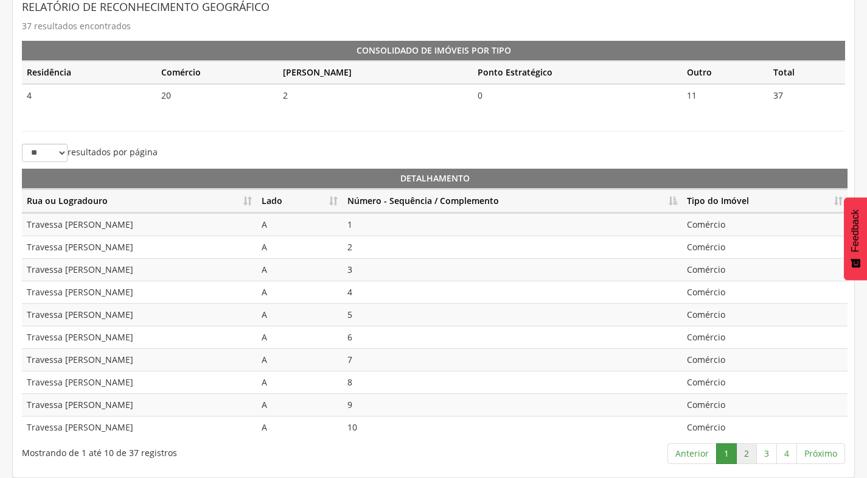
click at [744, 453] on link "2" at bounding box center [746, 453] width 21 height 21
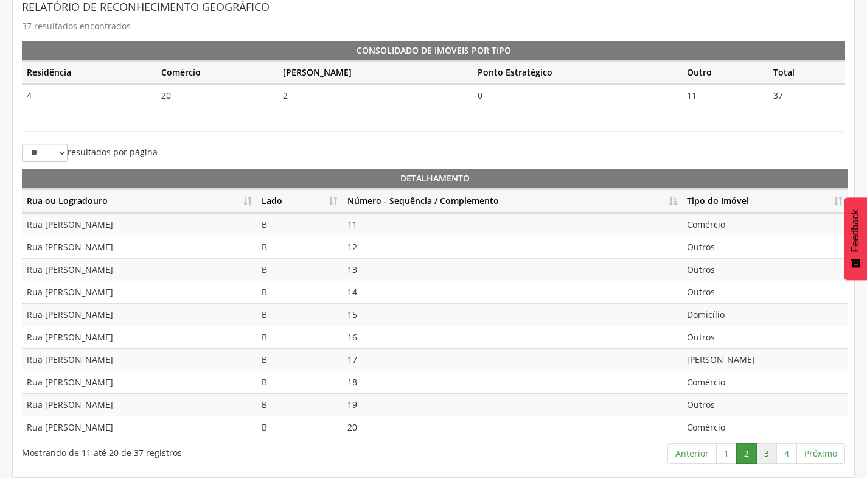
click at [764, 447] on link "3" at bounding box center [766, 453] width 21 height 21
click at [783, 452] on link "4" at bounding box center [787, 453] width 21 height 21
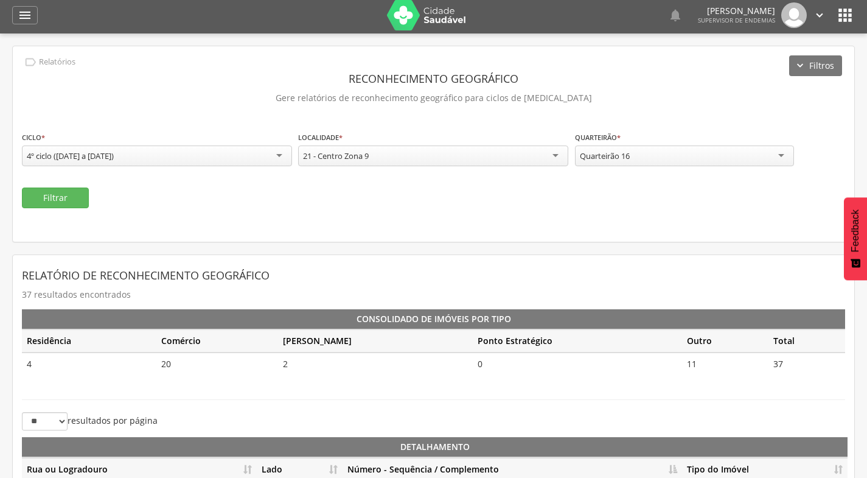
scroll to position [0, 0]
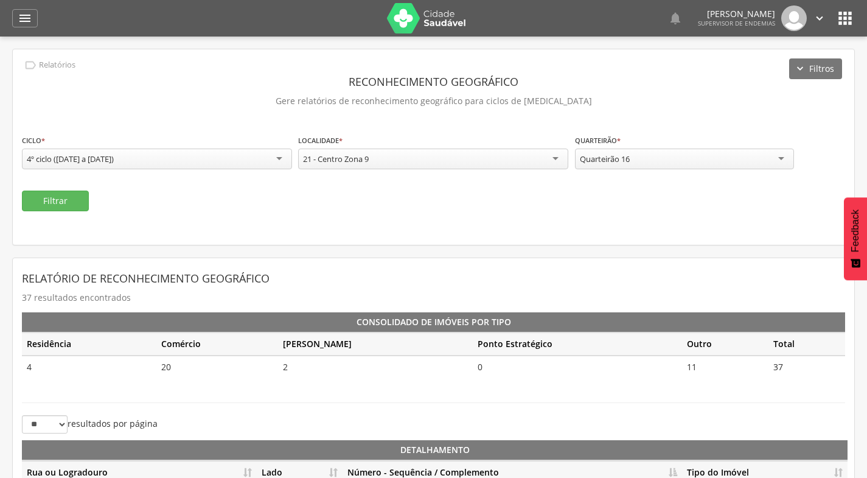
click at [629, 161] on div "Quarteirão 16" at bounding box center [605, 158] width 50 height 11
click at [71, 200] on button "Filtrar" at bounding box center [55, 200] width 67 height 21
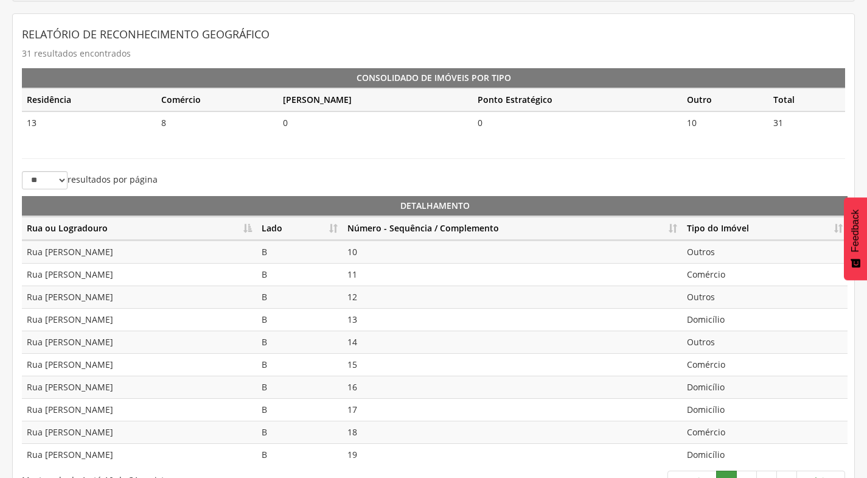
scroll to position [271, 0]
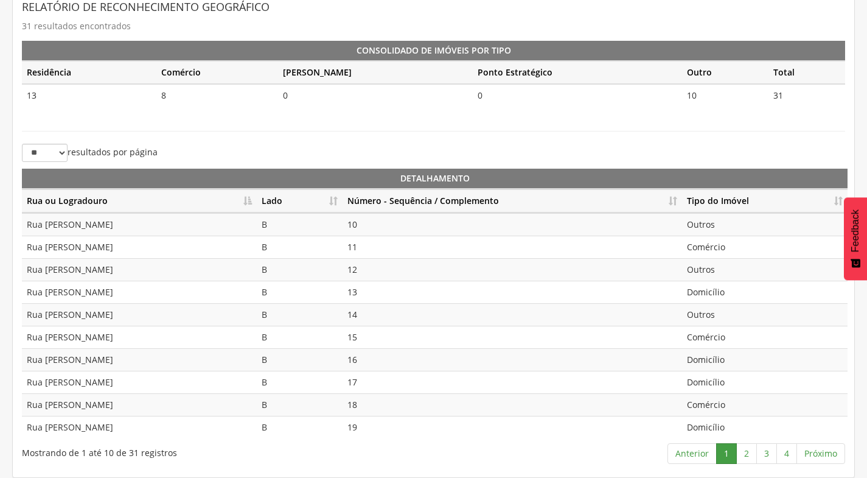
click at [335, 197] on th "Lado" at bounding box center [300, 201] width 86 height 24
click at [675, 198] on th "Número - Sequência / Complemento" at bounding box center [513, 201] width 340 height 24
click at [742, 453] on link "2" at bounding box center [746, 453] width 21 height 21
click at [774, 455] on link "3" at bounding box center [766, 453] width 21 height 21
click at [749, 450] on link "2" at bounding box center [746, 453] width 21 height 21
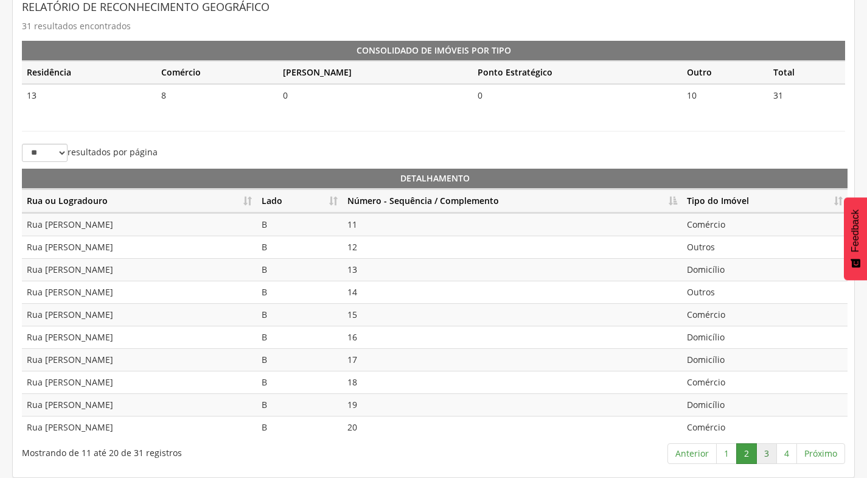
click at [768, 457] on link "3" at bounding box center [766, 453] width 21 height 21
click at [789, 448] on link "4" at bounding box center [787, 453] width 21 height 21
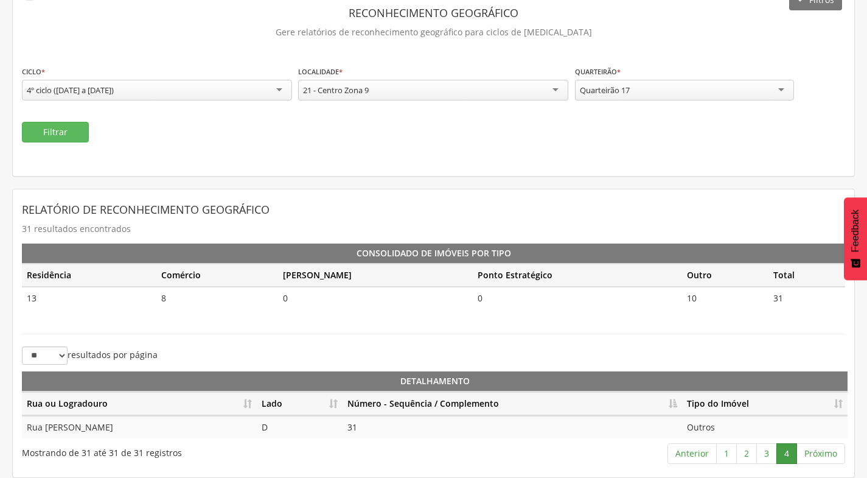
scroll to position [69, 0]
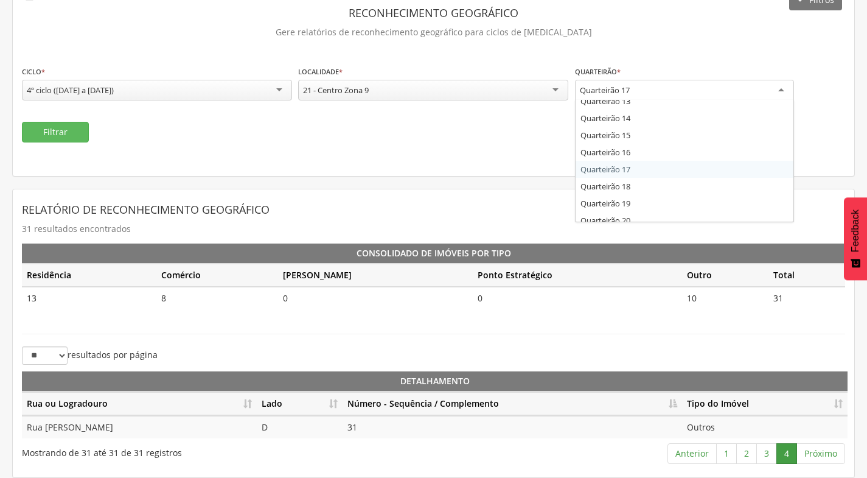
click at [648, 96] on div "Quarteirão 17" at bounding box center [684, 91] width 219 height 22
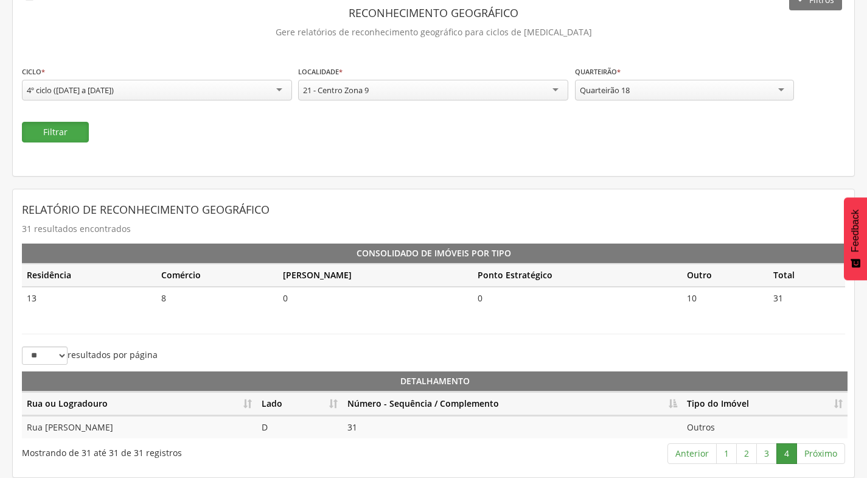
click at [58, 126] on button "Filtrar" at bounding box center [55, 132] width 67 height 21
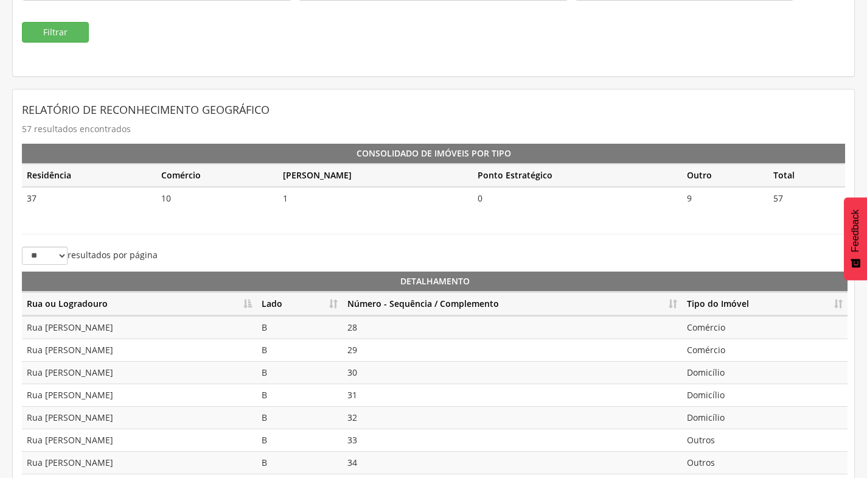
scroll to position [271, 0]
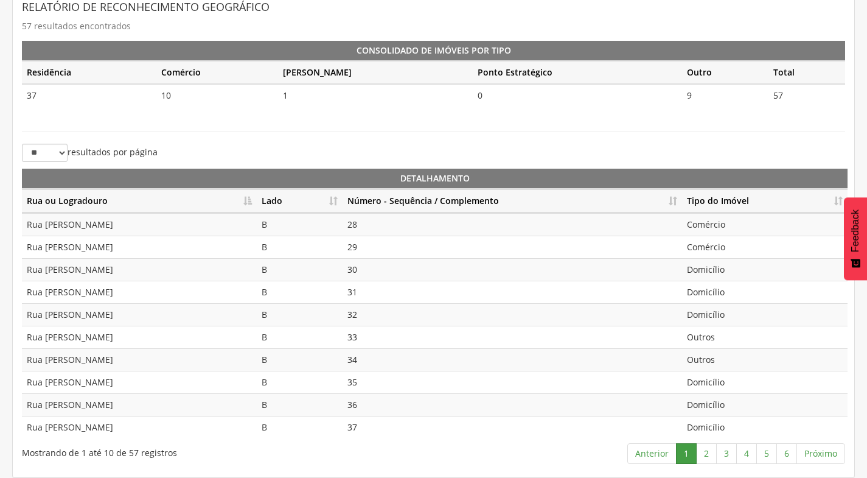
click at [331, 204] on th "Lado" at bounding box center [300, 201] width 86 height 24
click at [678, 201] on th "Número - Sequência / Complemento" at bounding box center [513, 201] width 340 height 24
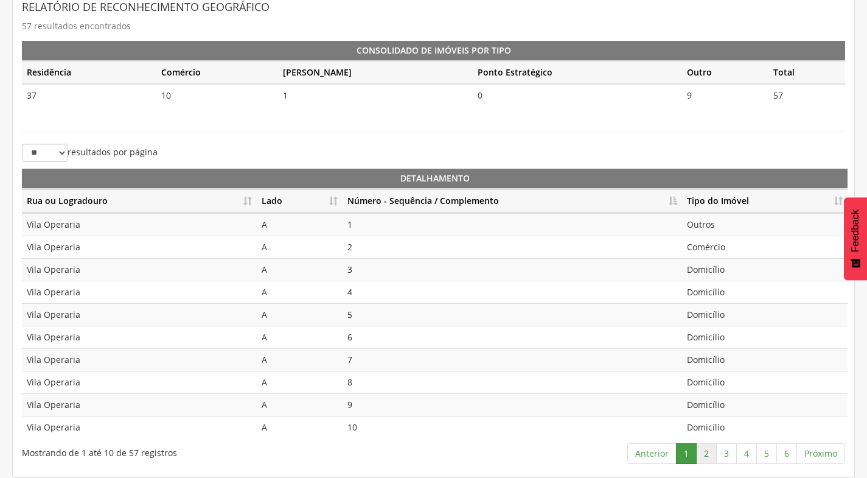
click at [711, 453] on link "2" at bounding box center [706, 453] width 21 height 21
click at [728, 452] on link "3" at bounding box center [726, 453] width 21 height 21
click at [751, 455] on link "4" at bounding box center [746, 453] width 21 height 21
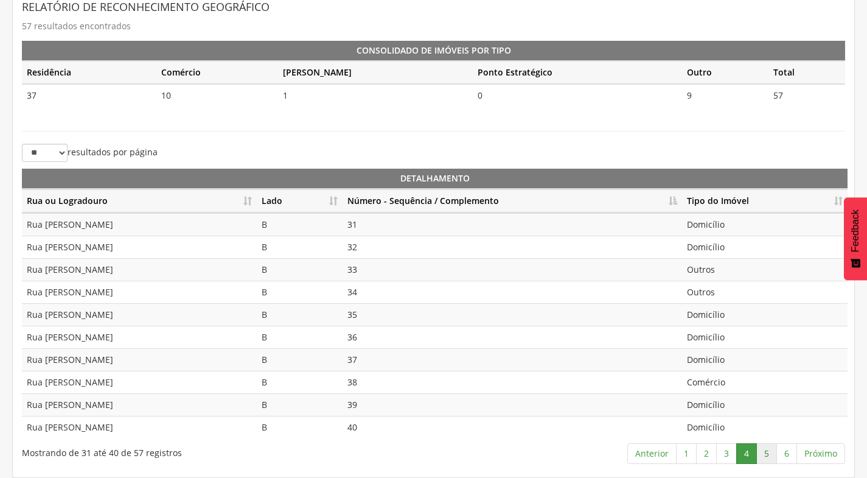
click at [768, 459] on link "5" at bounding box center [766, 453] width 21 height 21
click at [789, 459] on link "6" at bounding box center [787, 453] width 21 height 21
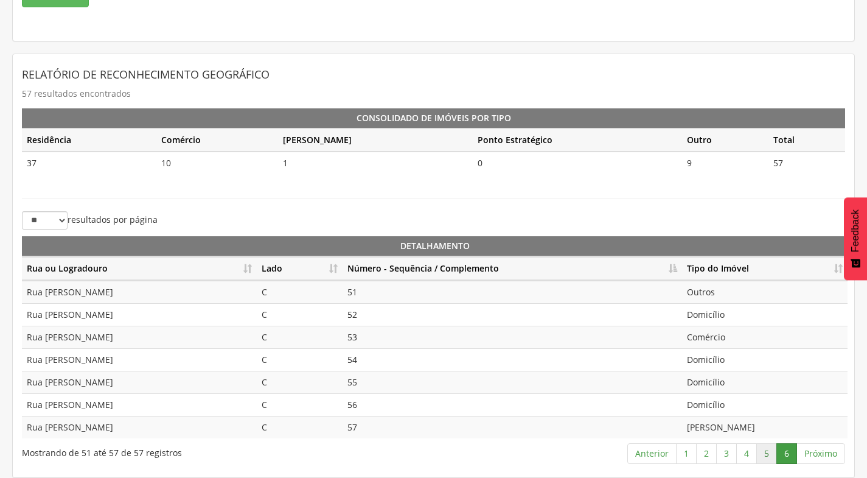
click at [764, 454] on link "5" at bounding box center [766, 453] width 21 height 21
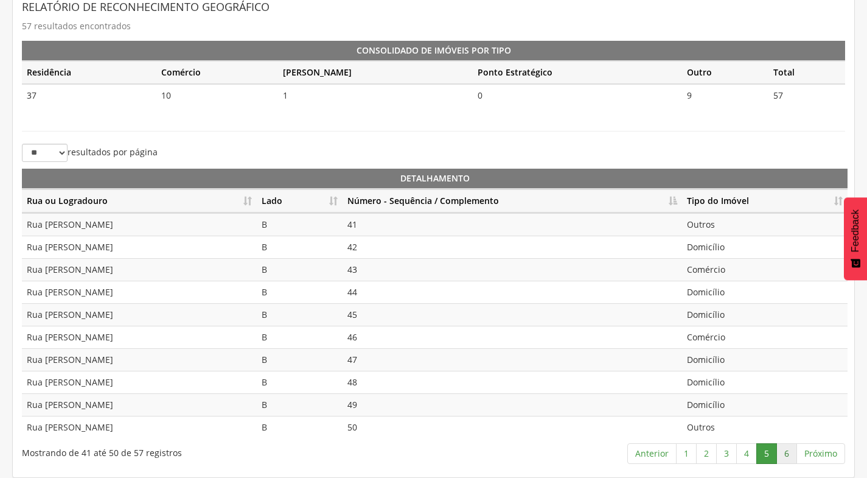
click at [790, 453] on link "6" at bounding box center [787, 453] width 21 height 21
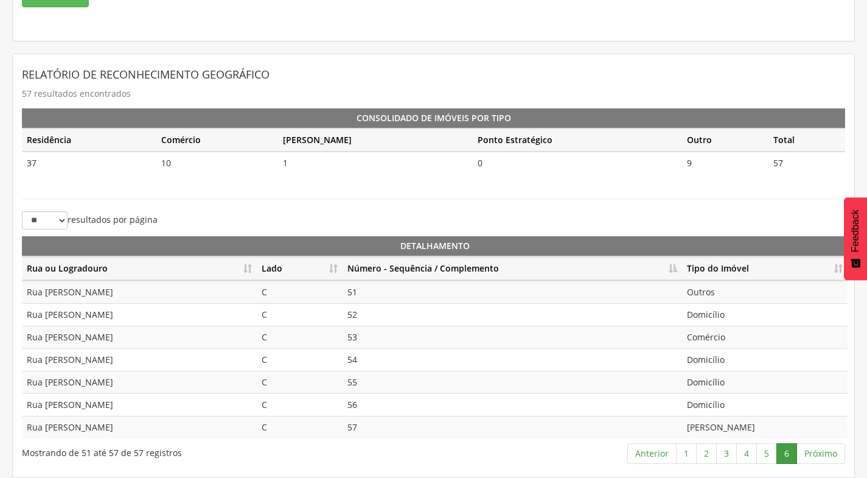
scroll to position [21, 0]
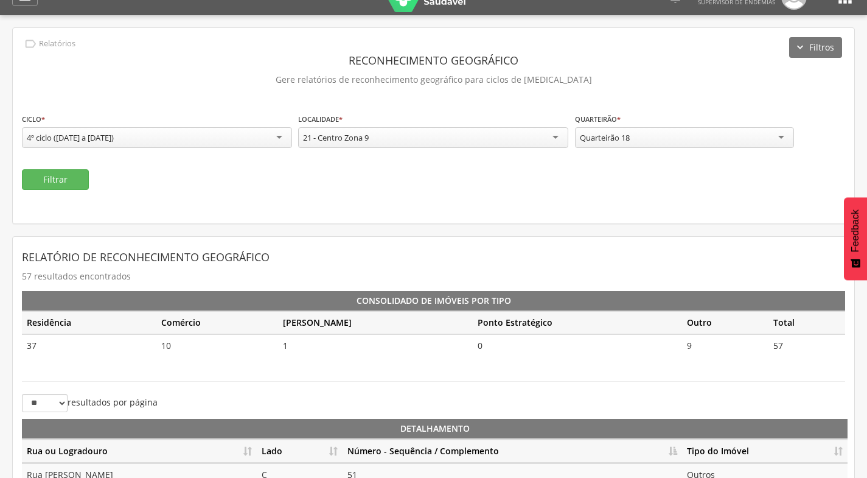
click at [673, 142] on div "Quarteirão 18" at bounding box center [684, 137] width 219 height 21
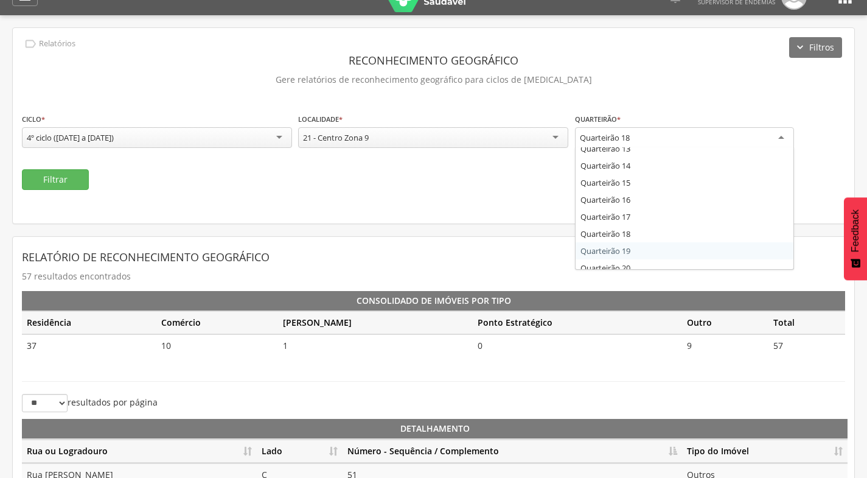
scroll to position [0, 0]
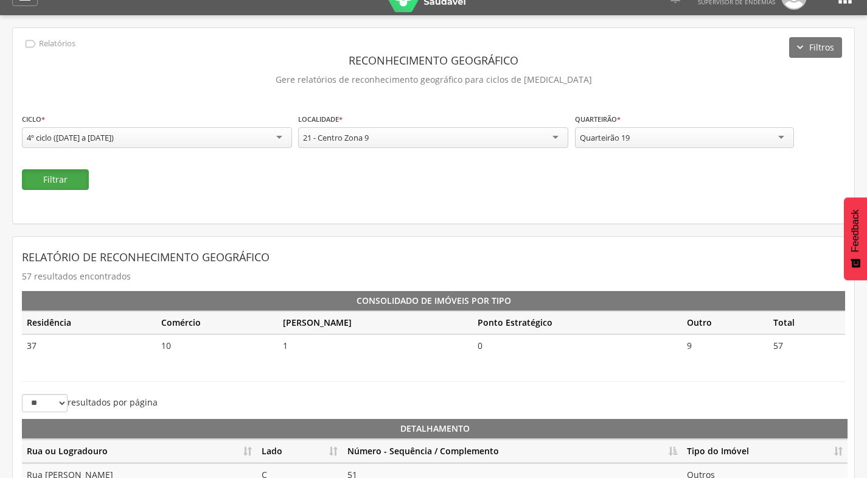
click at [63, 175] on button "Filtrar" at bounding box center [55, 179] width 67 height 21
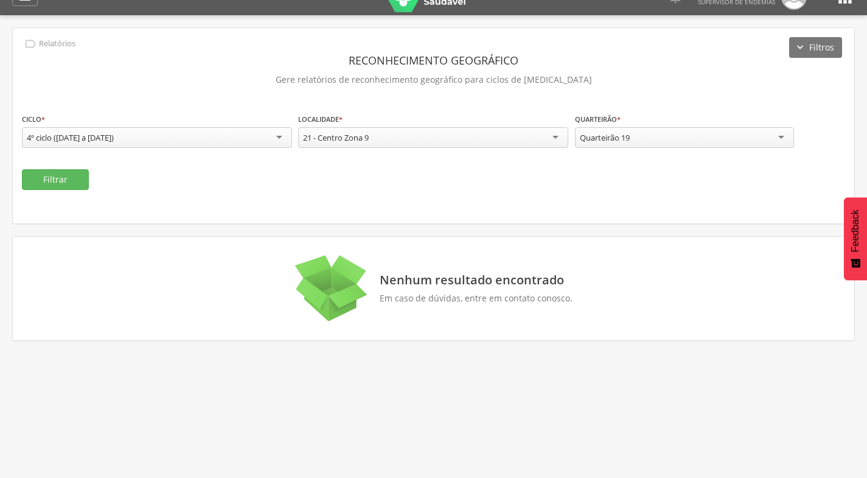
click at [690, 145] on div "Quarteirão 19" at bounding box center [684, 137] width 219 height 21
click at [80, 186] on button "Filtrar" at bounding box center [55, 179] width 67 height 21
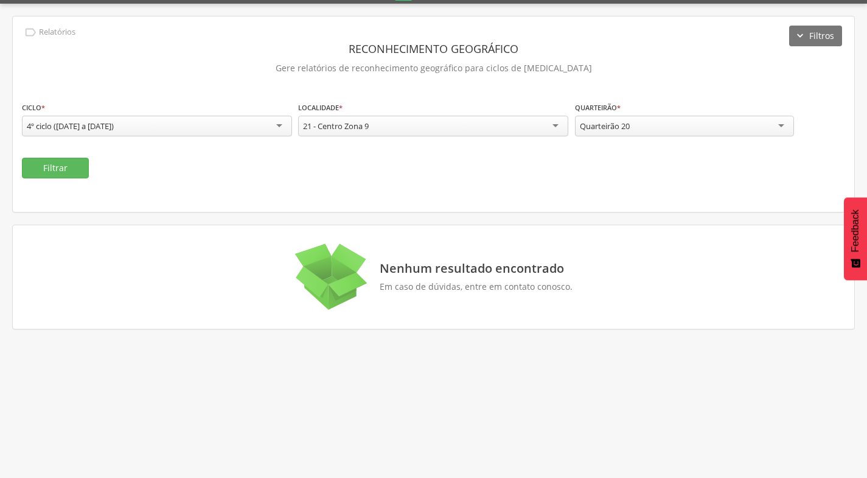
scroll to position [37, 0]
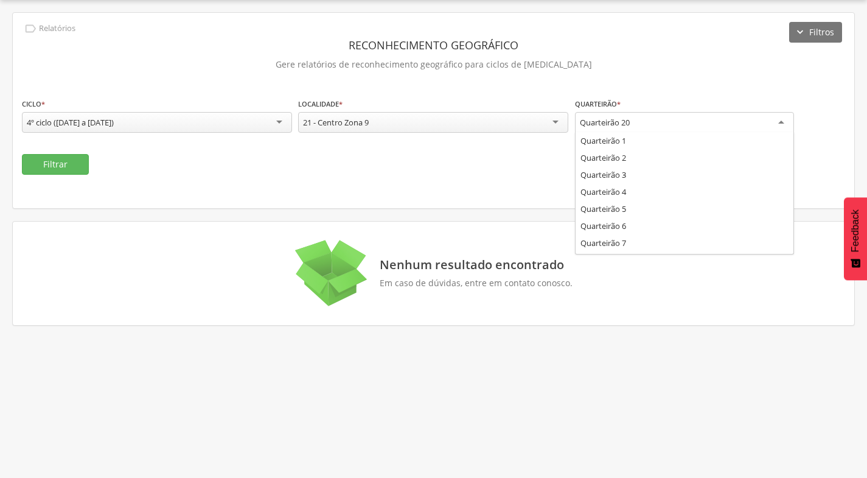
click at [678, 123] on div "Quarteirão 20" at bounding box center [684, 123] width 219 height 22
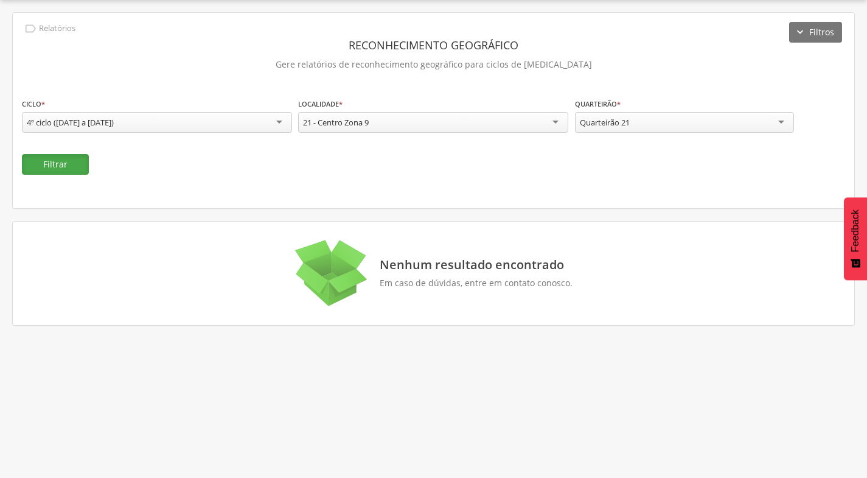
click at [80, 174] on button "Filtrar" at bounding box center [55, 164] width 67 height 21
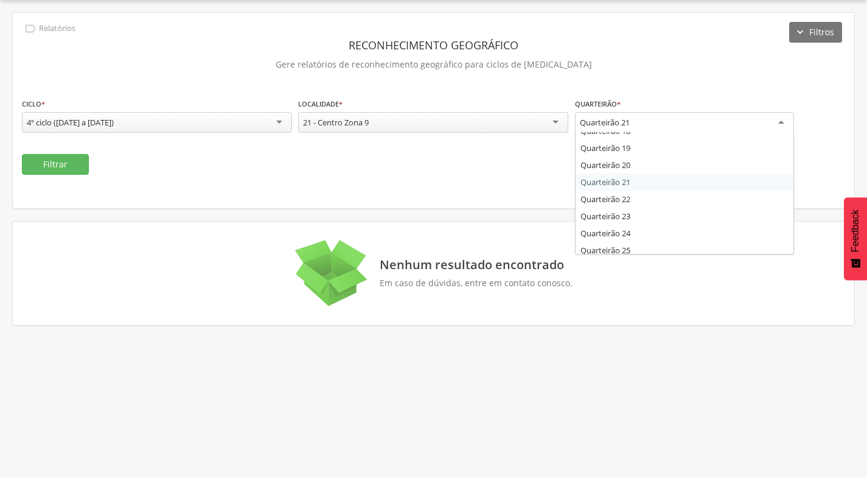
click at [656, 116] on div "Quarteirão 21" at bounding box center [684, 123] width 219 height 22
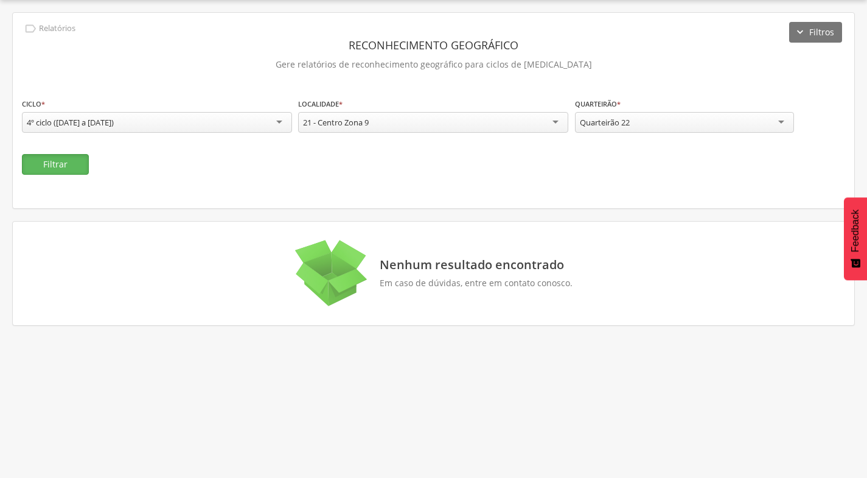
drag, startPoint x: 57, startPoint y: 155, endPoint x: 91, endPoint y: 154, distance: 34.1
click at [58, 155] on button "Filtrar" at bounding box center [55, 164] width 67 height 21
click at [746, 120] on div "Quarteirão 22" at bounding box center [684, 122] width 219 height 21
click at [54, 158] on button "Filtrar" at bounding box center [55, 164] width 67 height 21
click at [693, 121] on div "Quarteirão 23" at bounding box center [684, 122] width 219 height 21
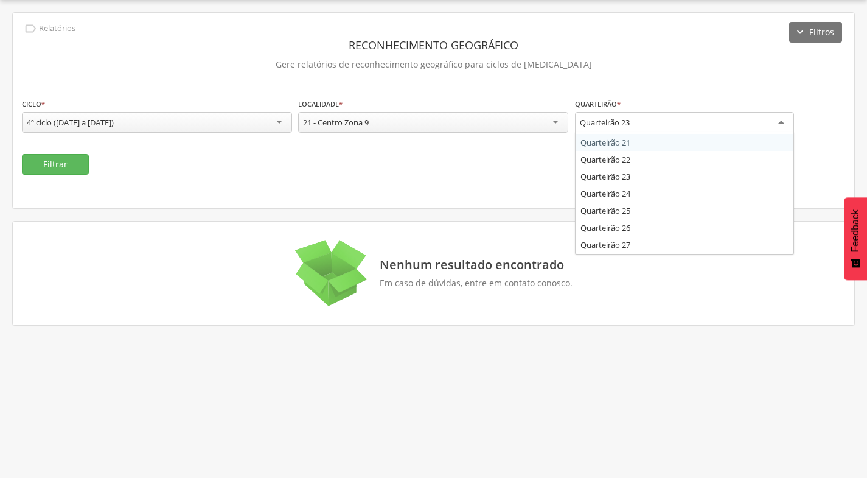
scroll to position [360, 0]
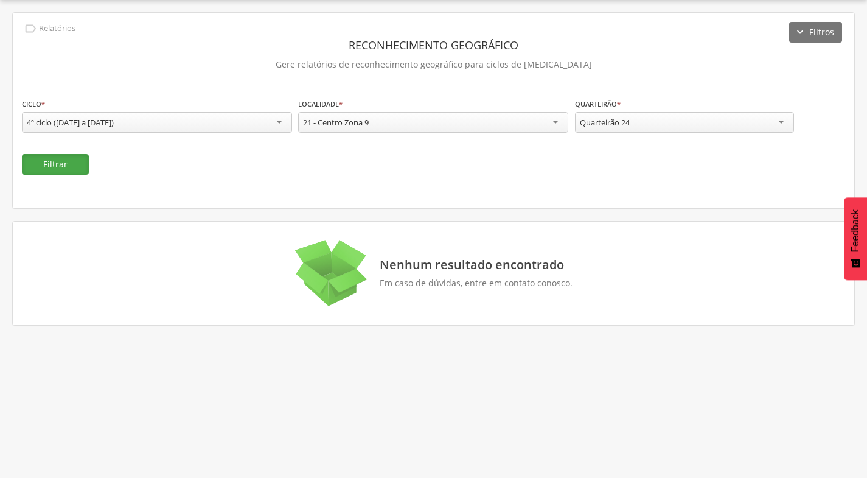
click at [46, 166] on button "Filtrar" at bounding box center [55, 164] width 67 height 21
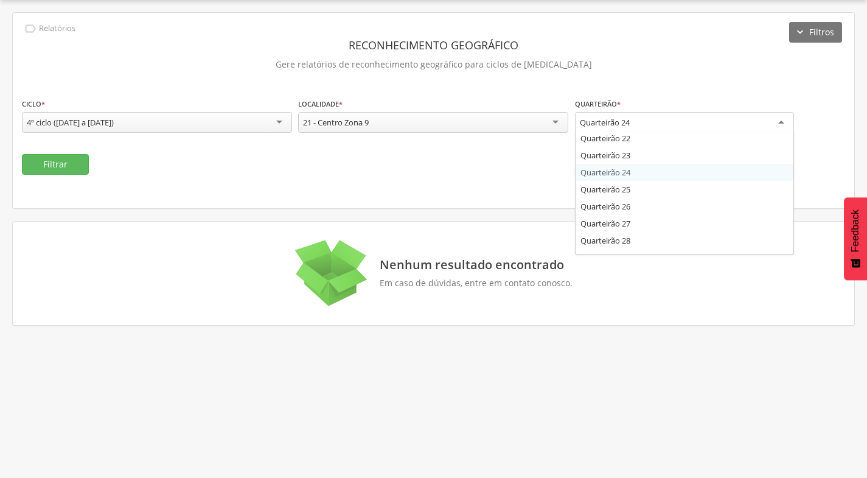
click at [700, 122] on div "Quarteirão 24" at bounding box center [684, 123] width 219 height 22
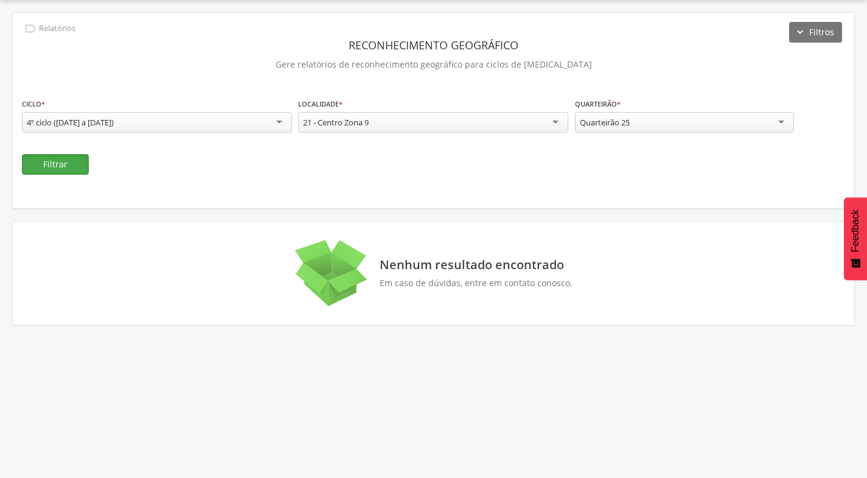
click at [49, 161] on button "Filtrar" at bounding box center [55, 164] width 67 height 21
click at [674, 132] on div "**********" at bounding box center [684, 116] width 219 height 38
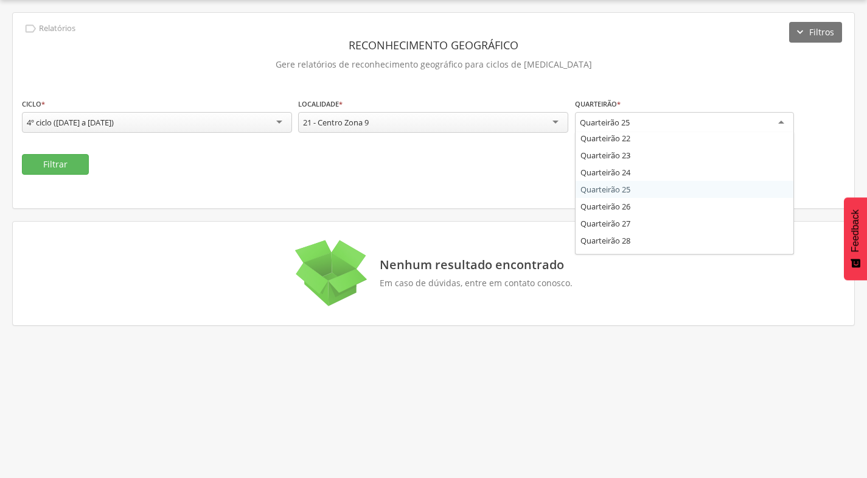
click at [671, 128] on div "Quarteirão 25" at bounding box center [684, 123] width 219 height 22
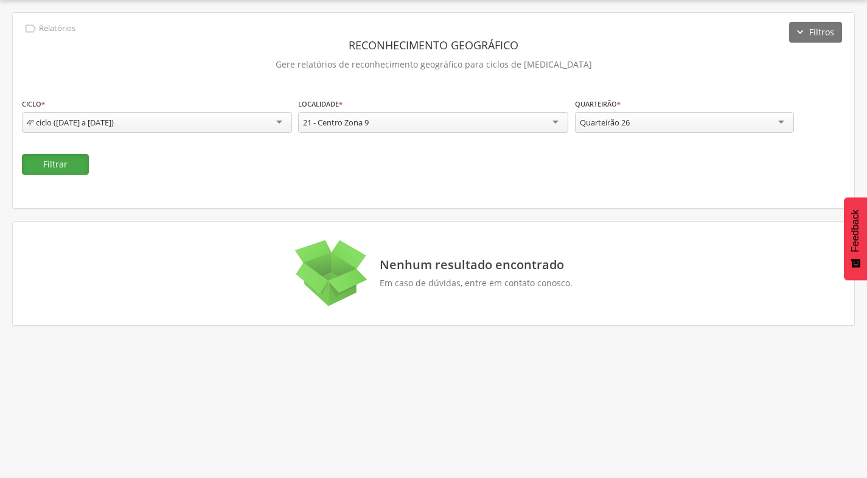
click at [65, 156] on button "Filtrar" at bounding box center [55, 164] width 67 height 21
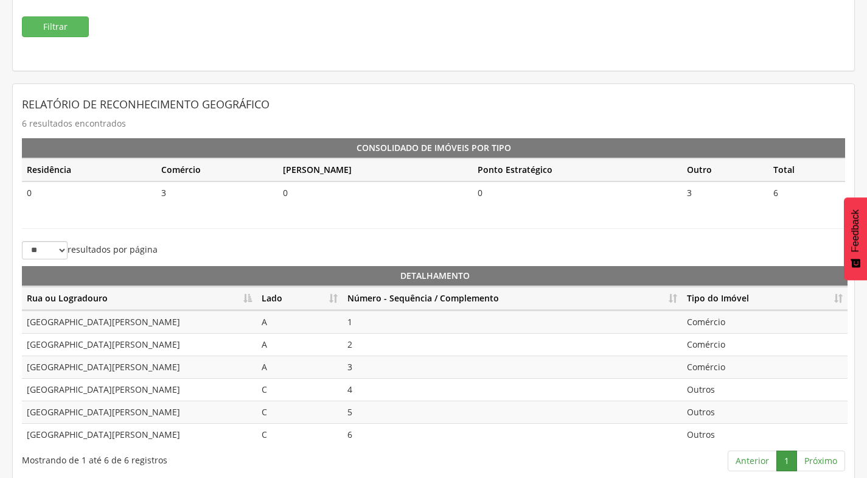
scroll to position [181, 0]
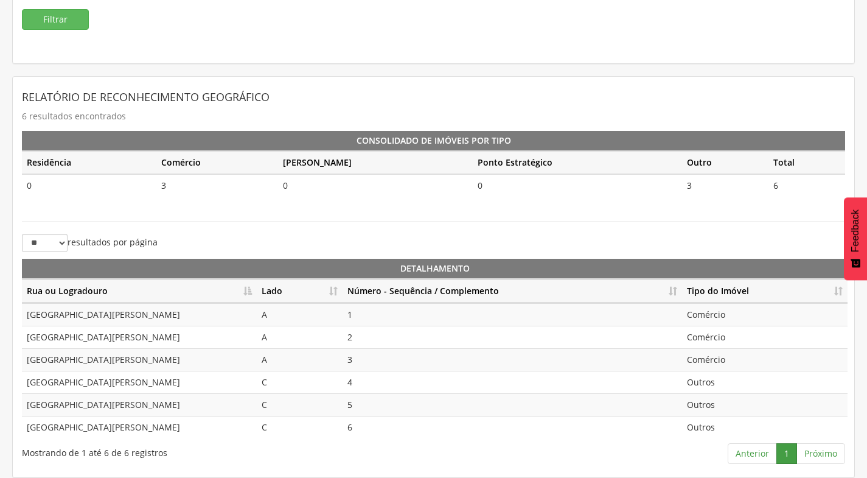
click at [335, 292] on th "Lado" at bounding box center [300, 291] width 86 height 24
click at [671, 292] on th "Número - Sequência / Complemento" at bounding box center [513, 291] width 340 height 24
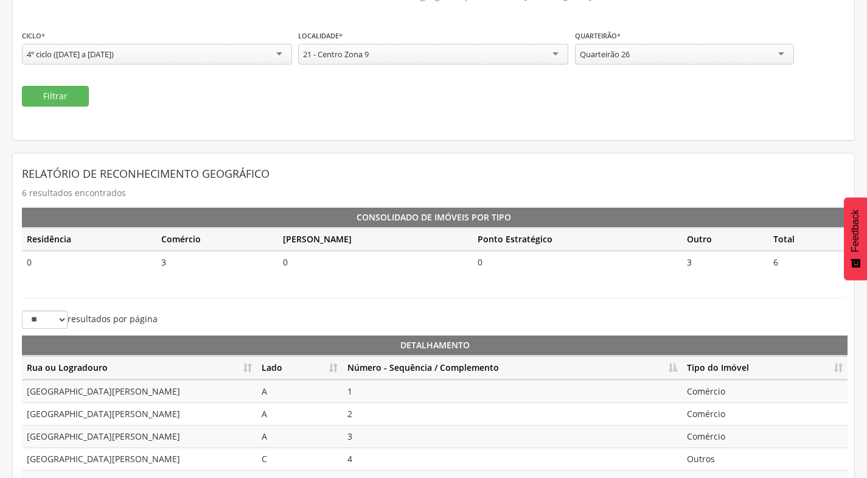
scroll to position [0, 0]
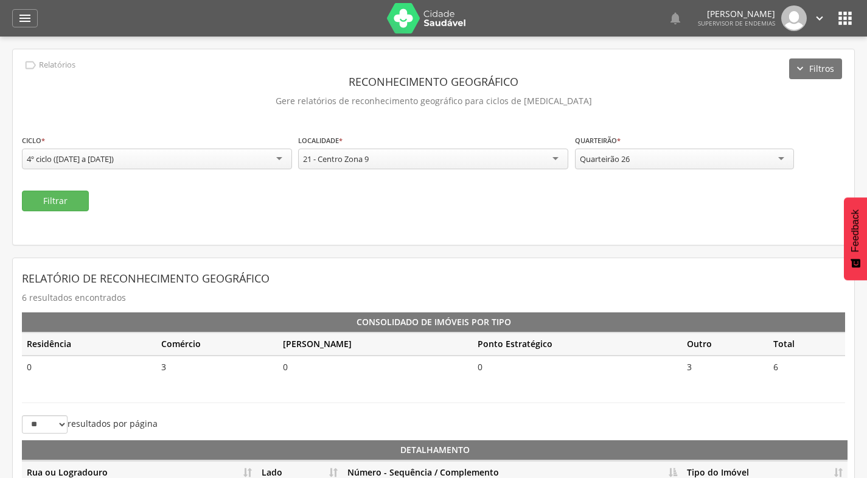
click at [694, 164] on div "Quarteirão 26" at bounding box center [684, 158] width 219 height 21
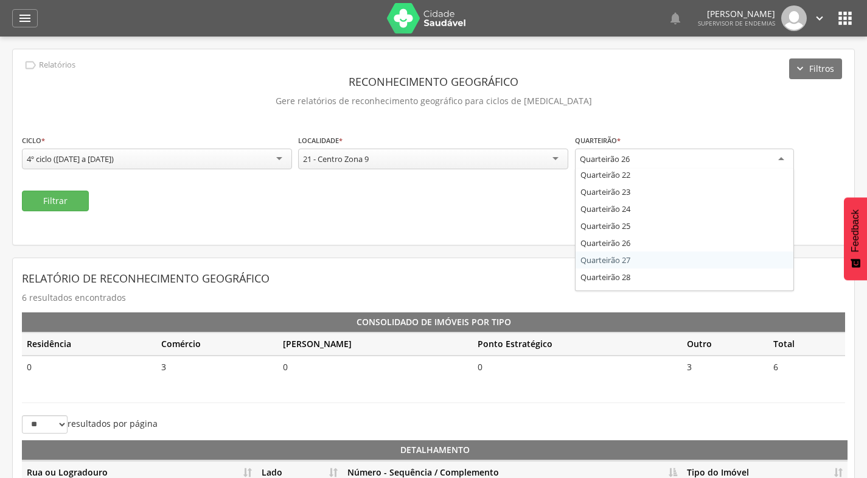
drag, startPoint x: 638, startPoint y: 261, endPoint x: 629, endPoint y: 258, distance: 9.6
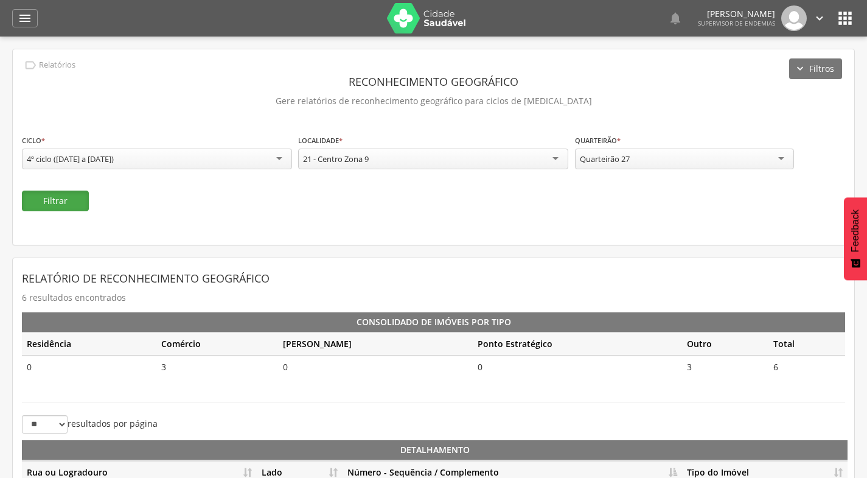
click at [60, 201] on button "Filtrar" at bounding box center [55, 200] width 67 height 21
click at [654, 164] on div "Quarteirão 27" at bounding box center [684, 158] width 219 height 21
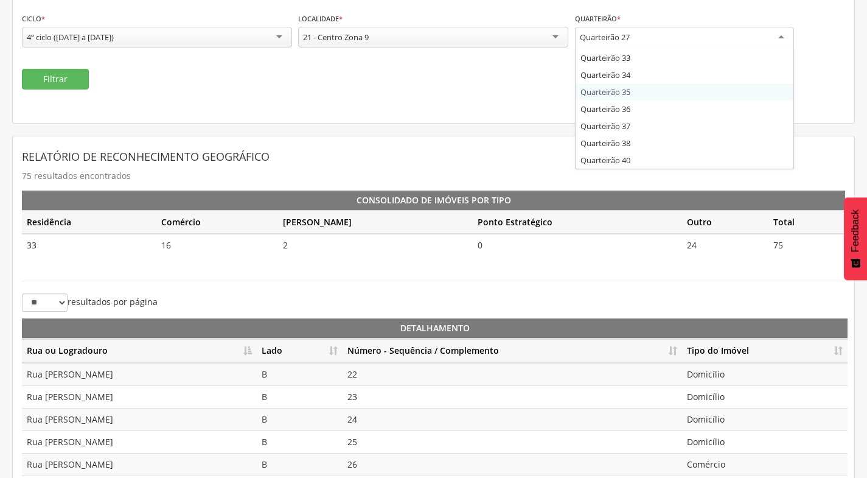
scroll to position [61, 0]
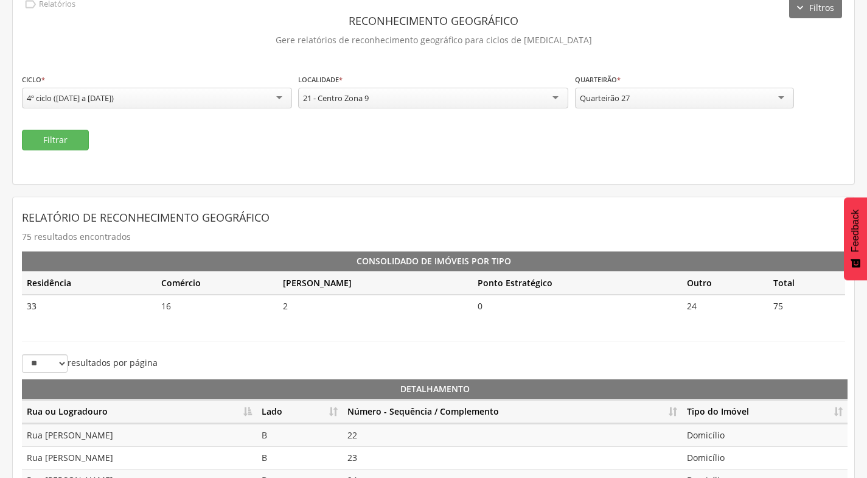
click at [510, 165] on div "**********" at bounding box center [434, 85] width 842 height 195
drag, startPoint x: 674, startPoint y: 96, endPoint x: 679, endPoint y: 105, distance: 10.3
click at [679, 105] on div "Quarteirão 27" at bounding box center [684, 98] width 219 height 21
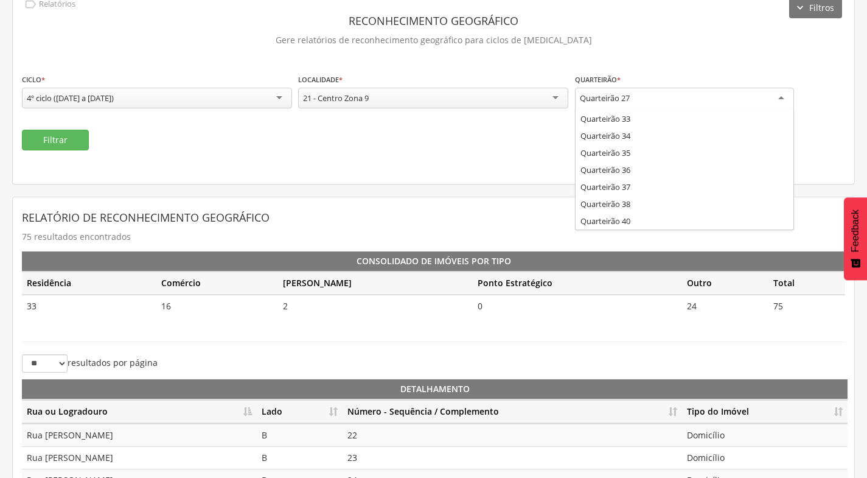
scroll to position [443, 0]
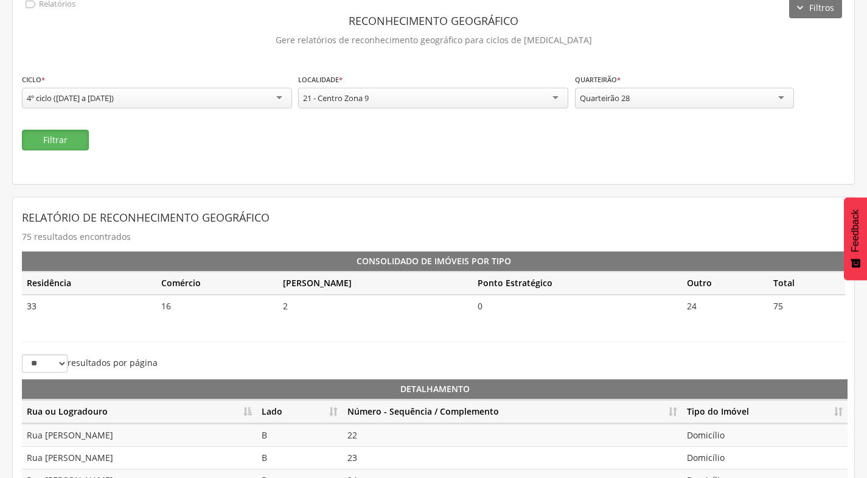
click at [56, 142] on button "Filtrar" at bounding box center [55, 140] width 67 height 21
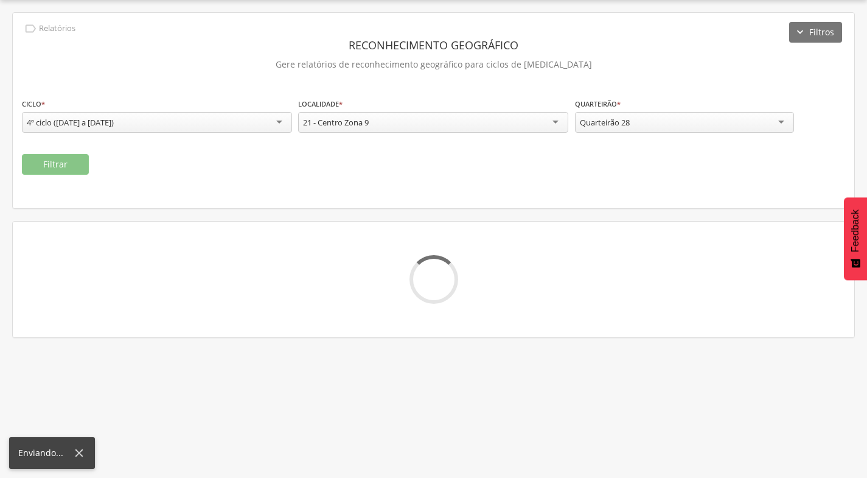
scroll to position [37, 0]
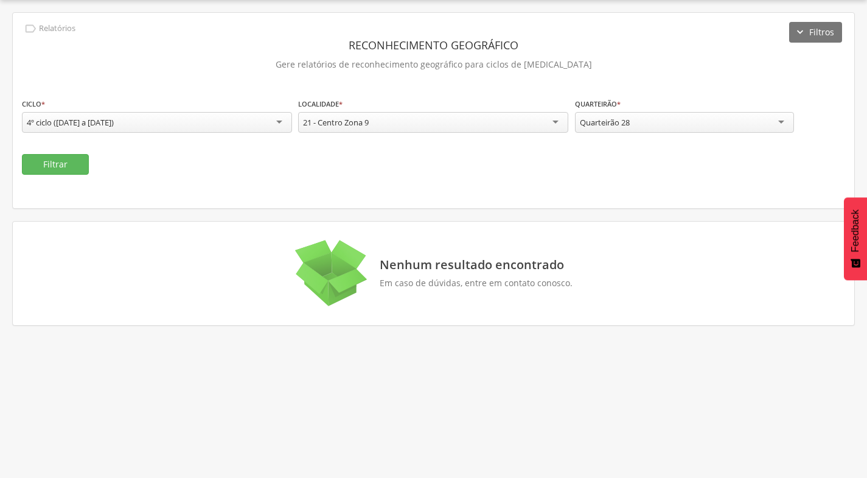
click at [690, 125] on div "Quarteirão 28" at bounding box center [684, 122] width 219 height 21
click at [74, 164] on button "Filtrar" at bounding box center [55, 164] width 67 height 21
click at [581, 134] on div "**********" at bounding box center [684, 116] width 219 height 38
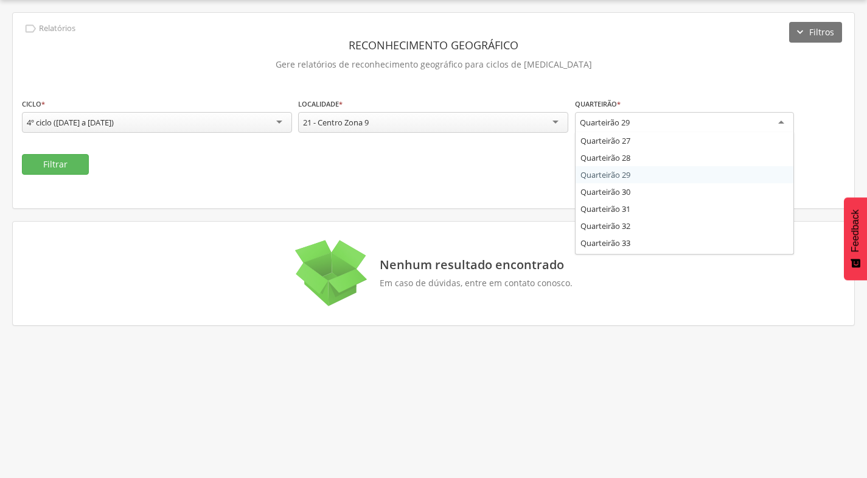
click at [610, 126] on div "Quarteirão 29" at bounding box center [684, 123] width 219 height 22
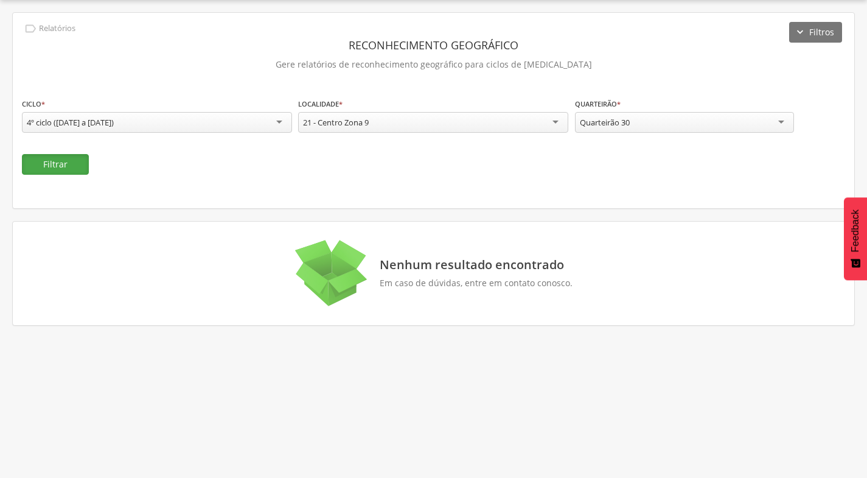
click at [54, 161] on button "Filtrar" at bounding box center [55, 164] width 67 height 21
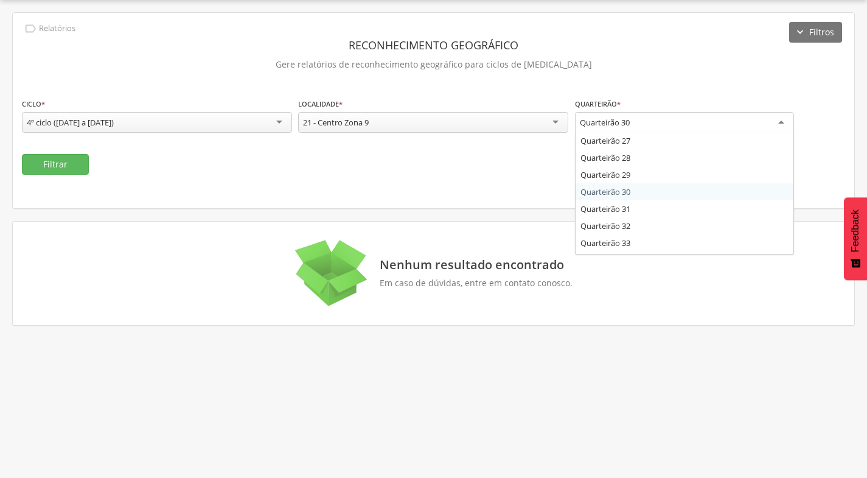
click at [660, 120] on div "Quarteirão 30" at bounding box center [684, 123] width 219 height 22
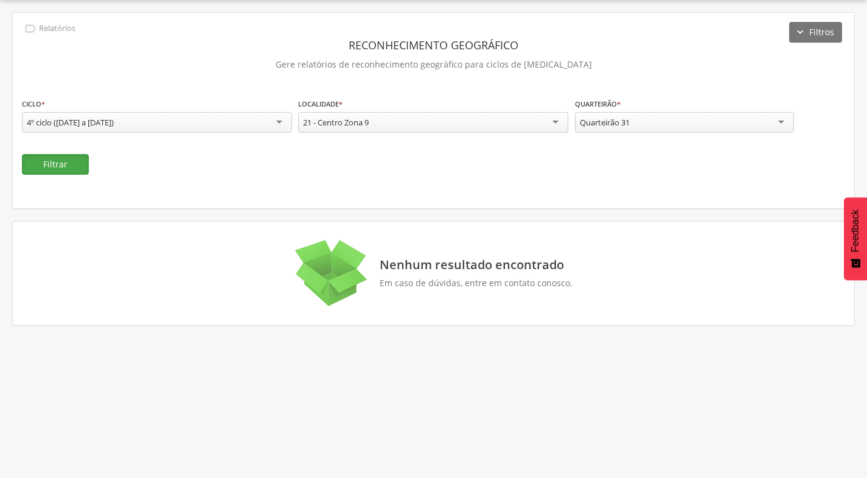
click at [68, 170] on button "Filtrar" at bounding box center [55, 164] width 67 height 21
click at [632, 130] on div "Quarteirão 31" at bounding box center [684, 122] width 219 height 21
drag, startPoint x: 45, startPoint y: 167, endPoint x: 55, endPoint y: 169, distance: 9.9
click at [48, 167] on button "Filtrar" at bounding box center [55, 164] width 67 height 21
click at [696, 116] on div "Quarteirão 32" at bounding box center [684, 122] width 219 height 21
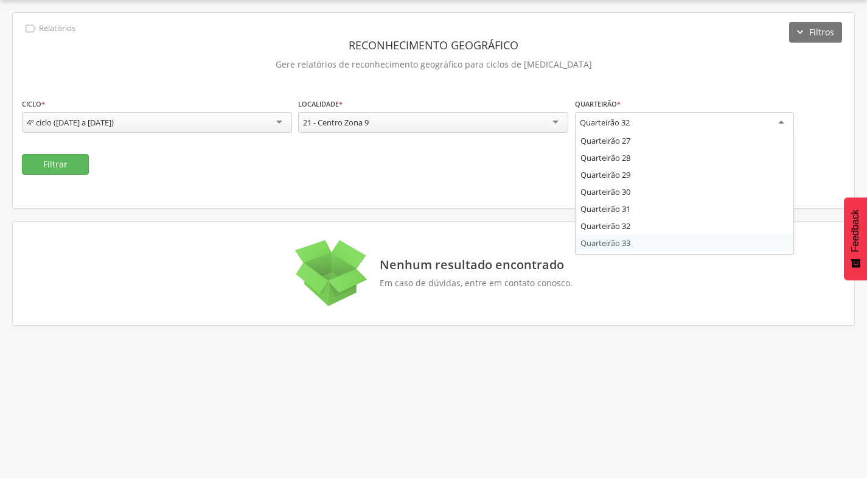
scroll to position [0, 0]
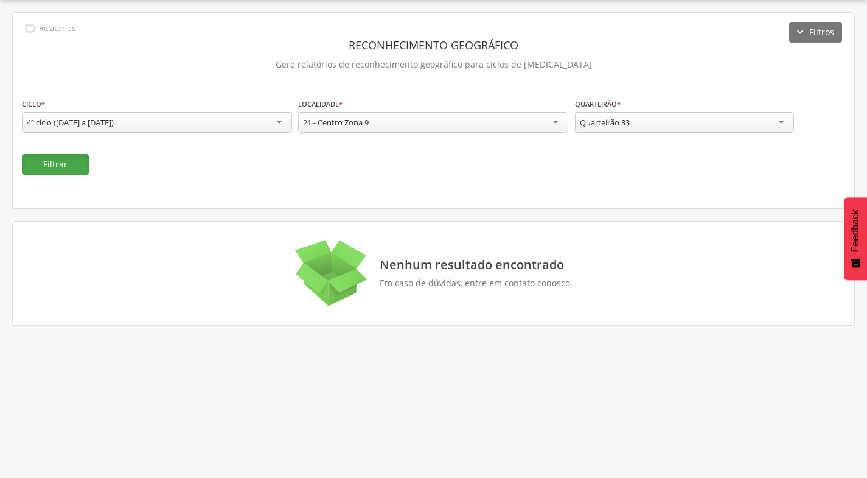
click at [73, 166] on button "Filtrar" at bounding box center [55, 164] width 67 height 21
click at [702, 122] on div "Quarteirão 33" at bounding box center [684, 122] width 219 height 21
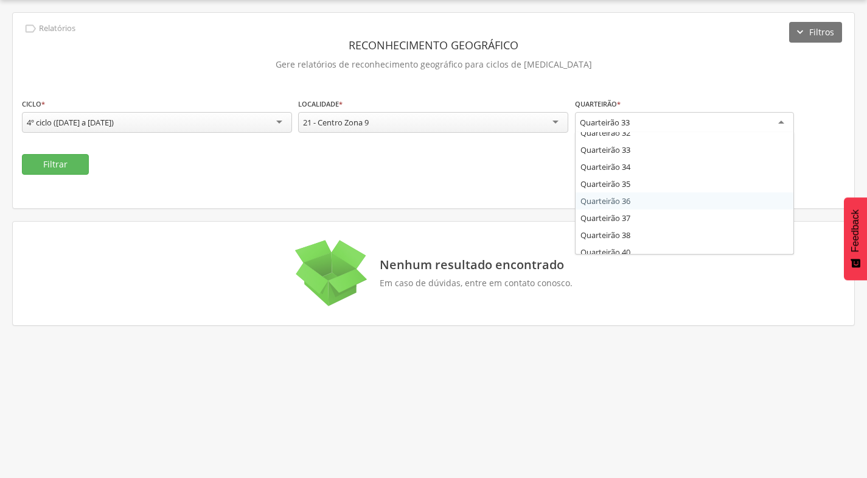
scroll to position [543, 0]
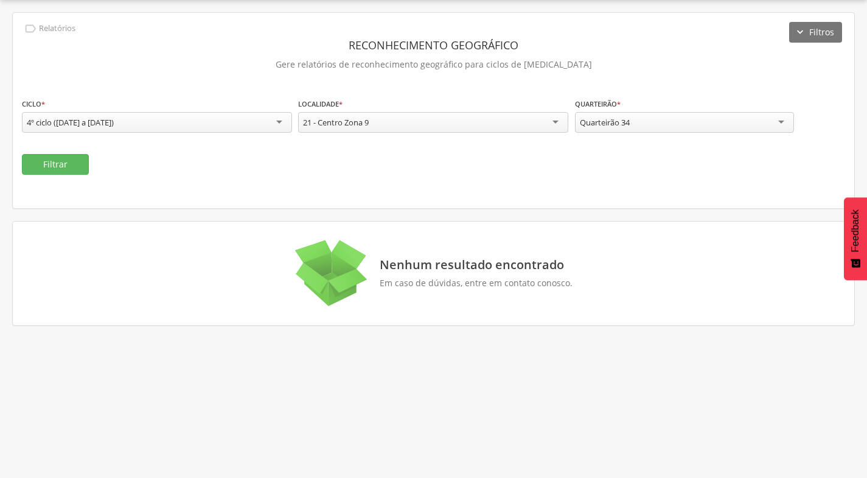
click at [97, 162] on div "Filtrar" at bounding box center [433, 164] width 823 height 21
click at [79, 155] on button "Filtrar" at bounding box center [55, 164] width 67 height 21
click at [697, 126] on div "Quarteirão 34" at bounding box center [684, 122] width 219 height 21
click at [54, 154] on button "Filtrar" at bounding box center [55, 164] width 67 height 21
click at [670, 128] on div "Quarteirão 35" at bounding box center [684, 122] width 219 height 21
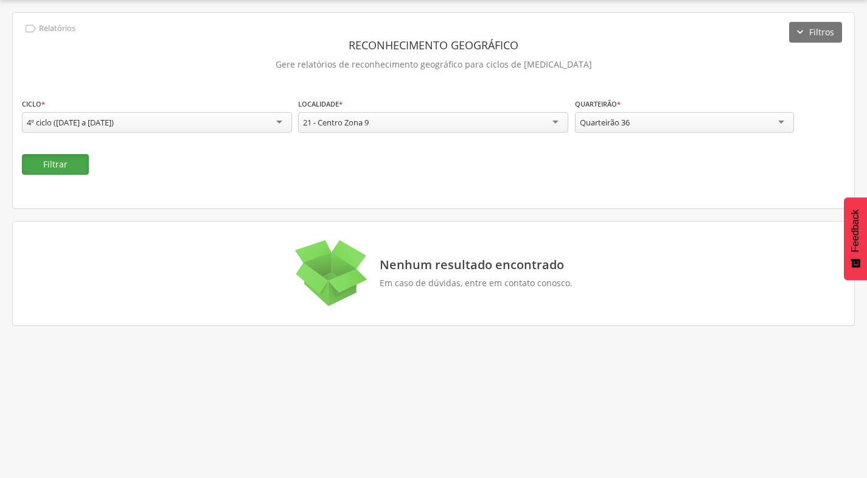
click at [53, 156] on button "Filtrar" at bounding box center [55, 164] width 67 height 21
click at [685, 130] on div "Quarteirão 36" at bounding box center [684, 122] width 219 height 21
drag, startPoint x: 60, startPoint y: 159, endPoint x: 71, endPoint y: 162, distance: 12.0
click at [60, 160] on button "Filtrar" at bounding box center [55, 164] width 67 height 21
click at [704, 126] on div "Quarteirão 37" at bounding box center [684, 122] width 219 height 21
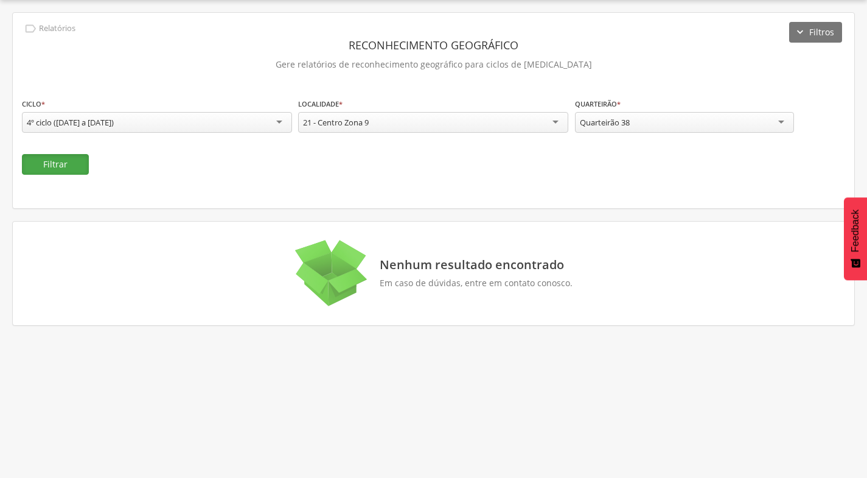
drag, startPoint x: 66, startPoint y: 158, endPoint x: 75, endPoint y: 157, distance: 9.8
click at [66, 158] on button "Filtrar" at bounding box center [55, 164] width 67 height 21
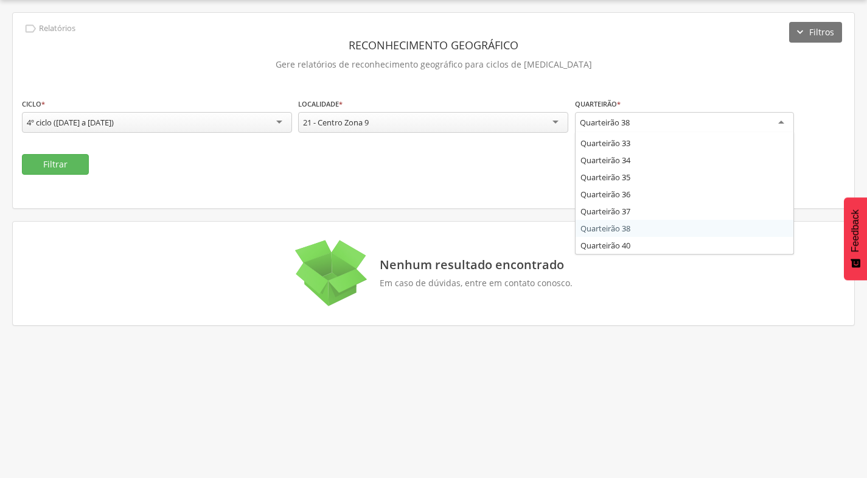
click at [716, 118] on div "Quarteirão 38" at bounding box center [684, 123] width 219 height 22
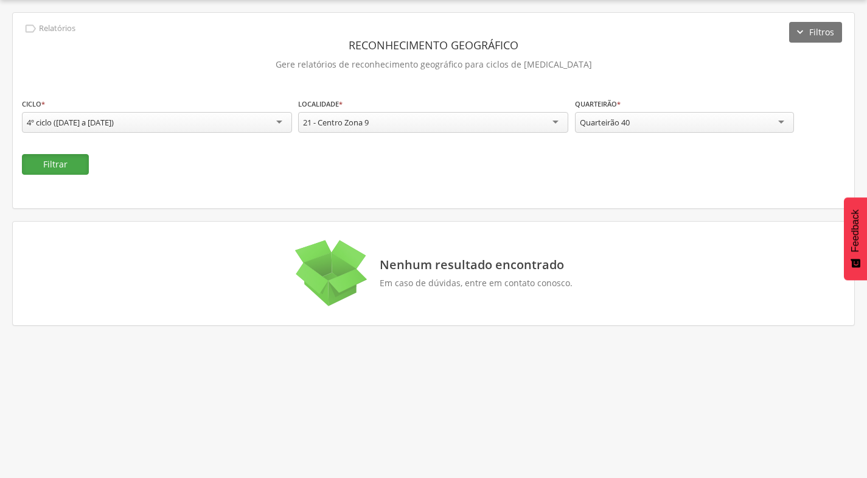
click at [78, 159] on button "Filtrar" at bounding box center [55, 164] width 67 height 21
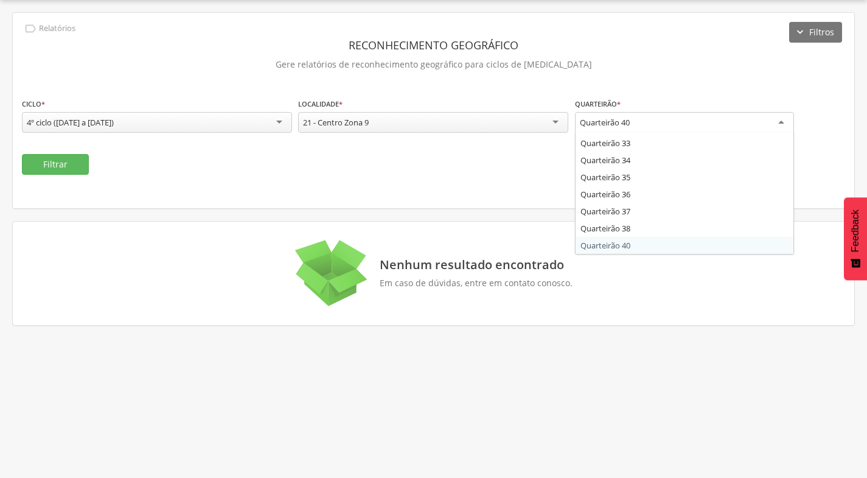
click at [707, 119] on div "Quarteirão 40" at bounding box center [684, 123] width 219 height 22
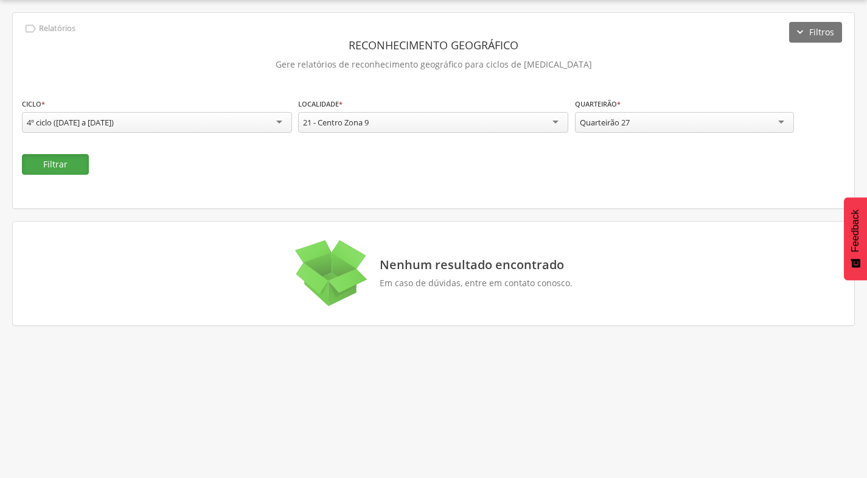
click at [68, 161] on button "Filtrar" at bounding box center [55, 164] width 67 height 21
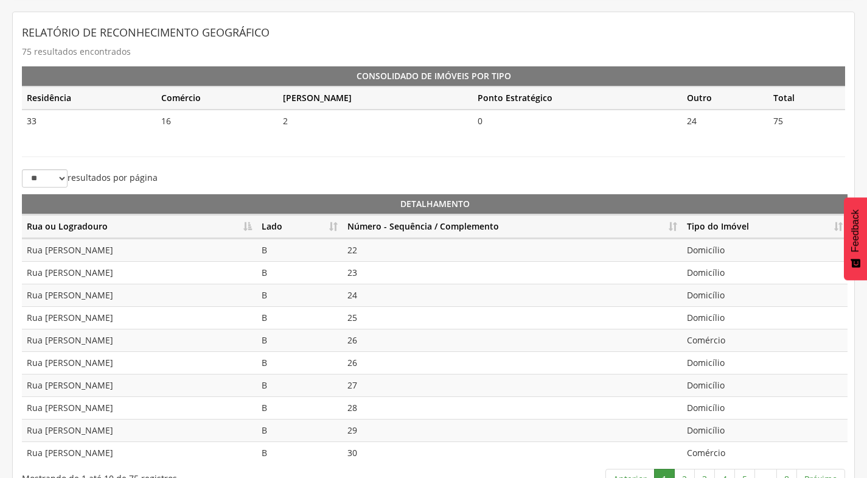
scroll to position [271, 0]
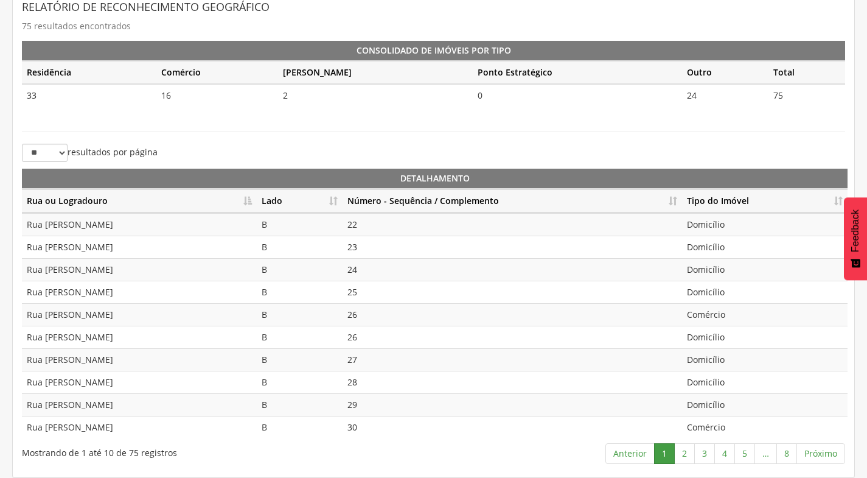
click at [329, 203] on th "Lado" at bounding box center [300, 201] width 86 height 24
click at [678, 199] on th "Número - Sequência / Complemento" at bounding box center [513, 201] width 340 height 24
click at [717, 251] on td "Outros" at bounding box center [765, 247] width 166 height 23
click at [722, 310] on td "Outros" at bounding box center [765, 314] width 166 height 23
click at [722, 324] on td "Outros" at bounding box center [765, 314] width 166 height 23
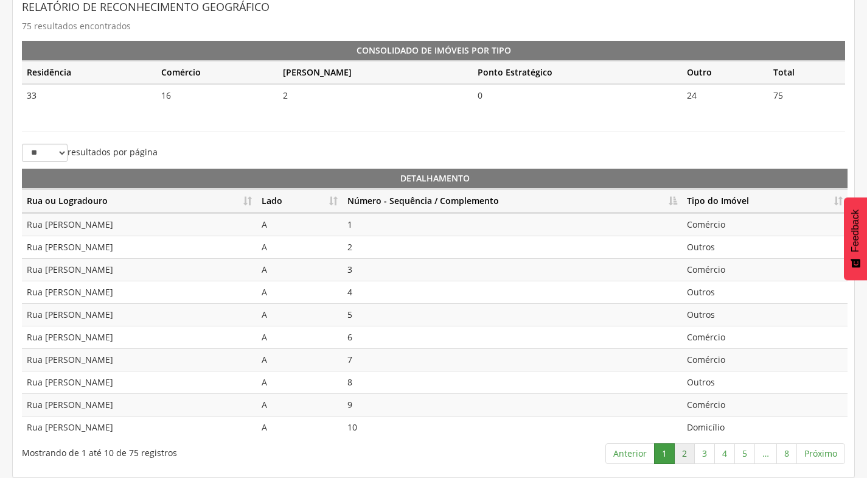
click at [687, 455] on link "2" at bounding box center [684, 453] width 21 height 21
click at [709, 450] on link "3" at bounding box center [704, 453] width 21 height 21
click at [731, 457] on link "4" at bounding box center [724, 453] width 21 height 21
click at [750, 455] on link "5" at bounding box center [745, 453] width 21 height 21
click at [744, 449] on link "6" at bounding box center [746, 453] width 21 height 21
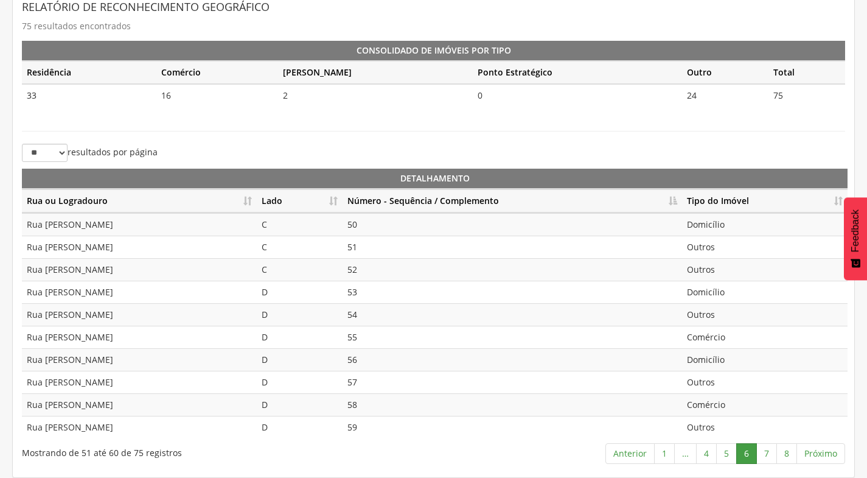
click at [369, 222] on td "50" at bounding box center [513, 224] width 340 height 23
click at [366, 243] on td "51" at bounding box center [513, 247] width 340 height 23
click at [369, 273] on td "52" at bounding box center [513, 269] width 340 height 23
click at [383, 306] on td "54" at bounding box center [513, 314] width 340 height 23
click at [772, 450] on link "7" at bounding box center [766, 453] width 21 height 21
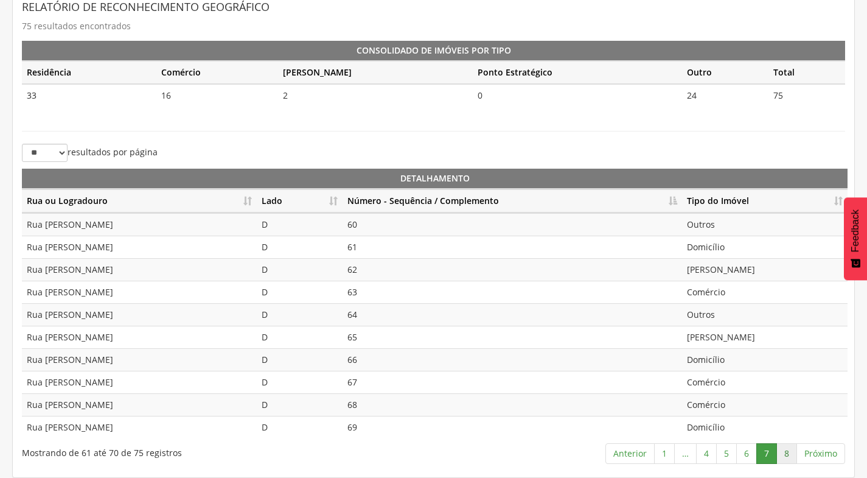
click at [784, 453] on link "8" at bounding box center [787, 453] width 21 height 21
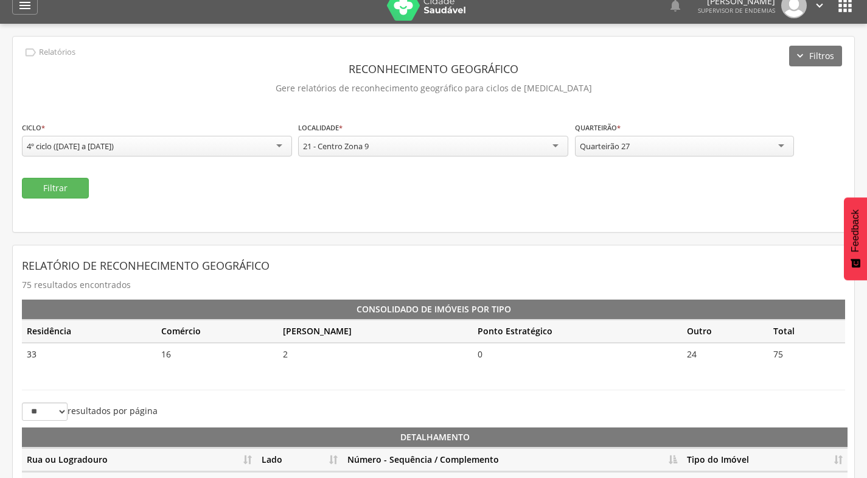
scroll to position [0, 0]
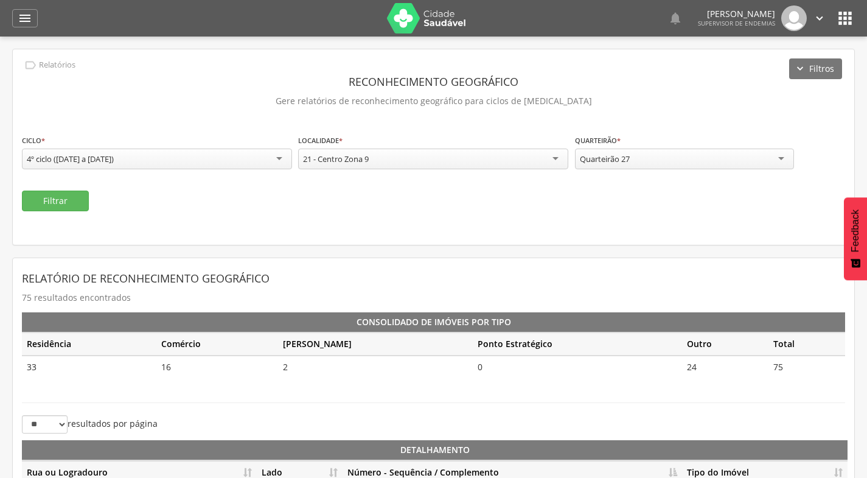
click at [819, 15] on icon "" at bounding box center [819, 18] width 13 height 13
click at [779, 66] on link "Sair" at bounding box center [778, 70] width 96 height 15
